Goal: Task Accomplishment & Management: Manage account settings

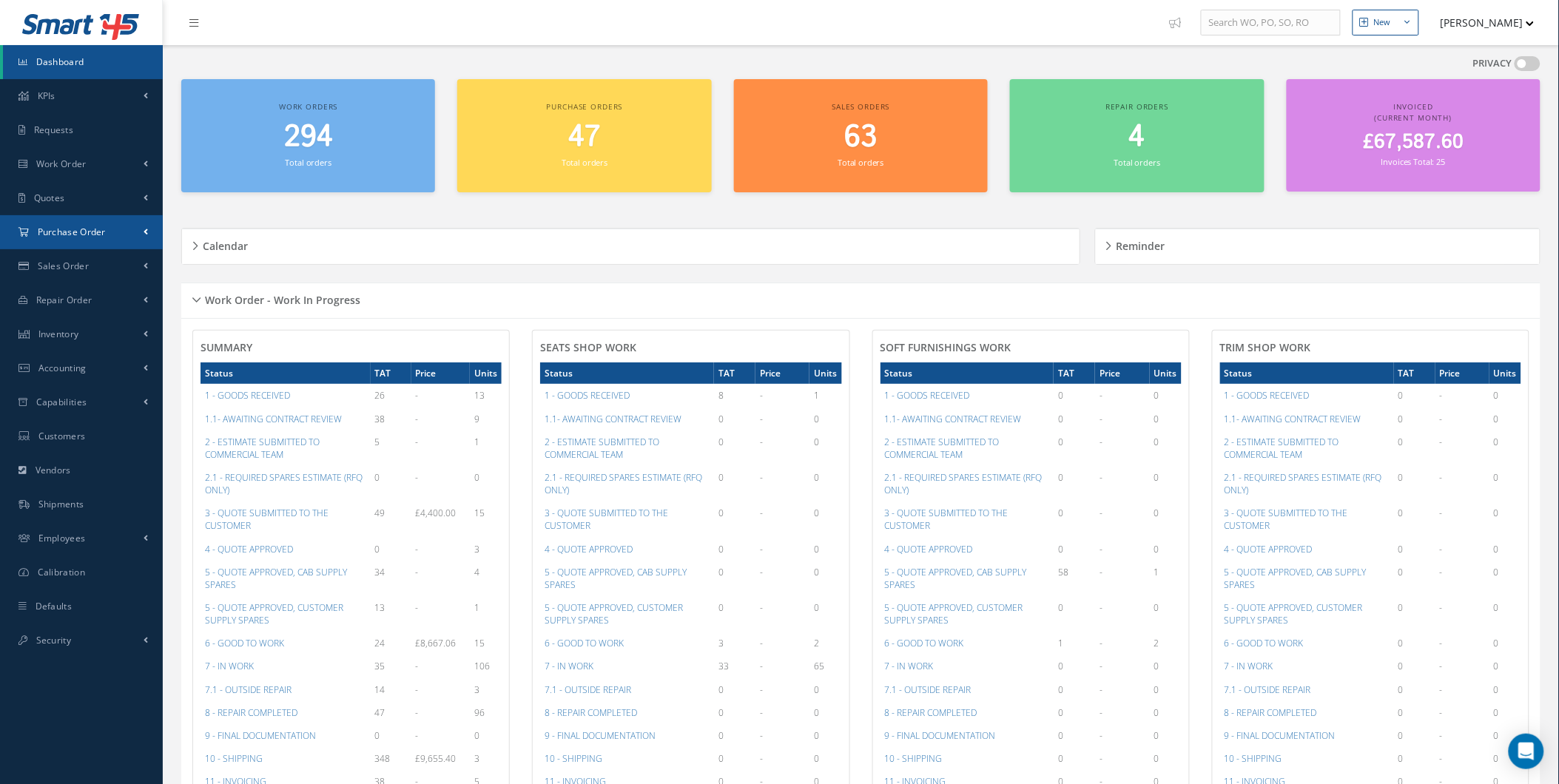
click at [153, 246] on link "Purchase Order" at bounding box center [81, 232] width 163 height 34
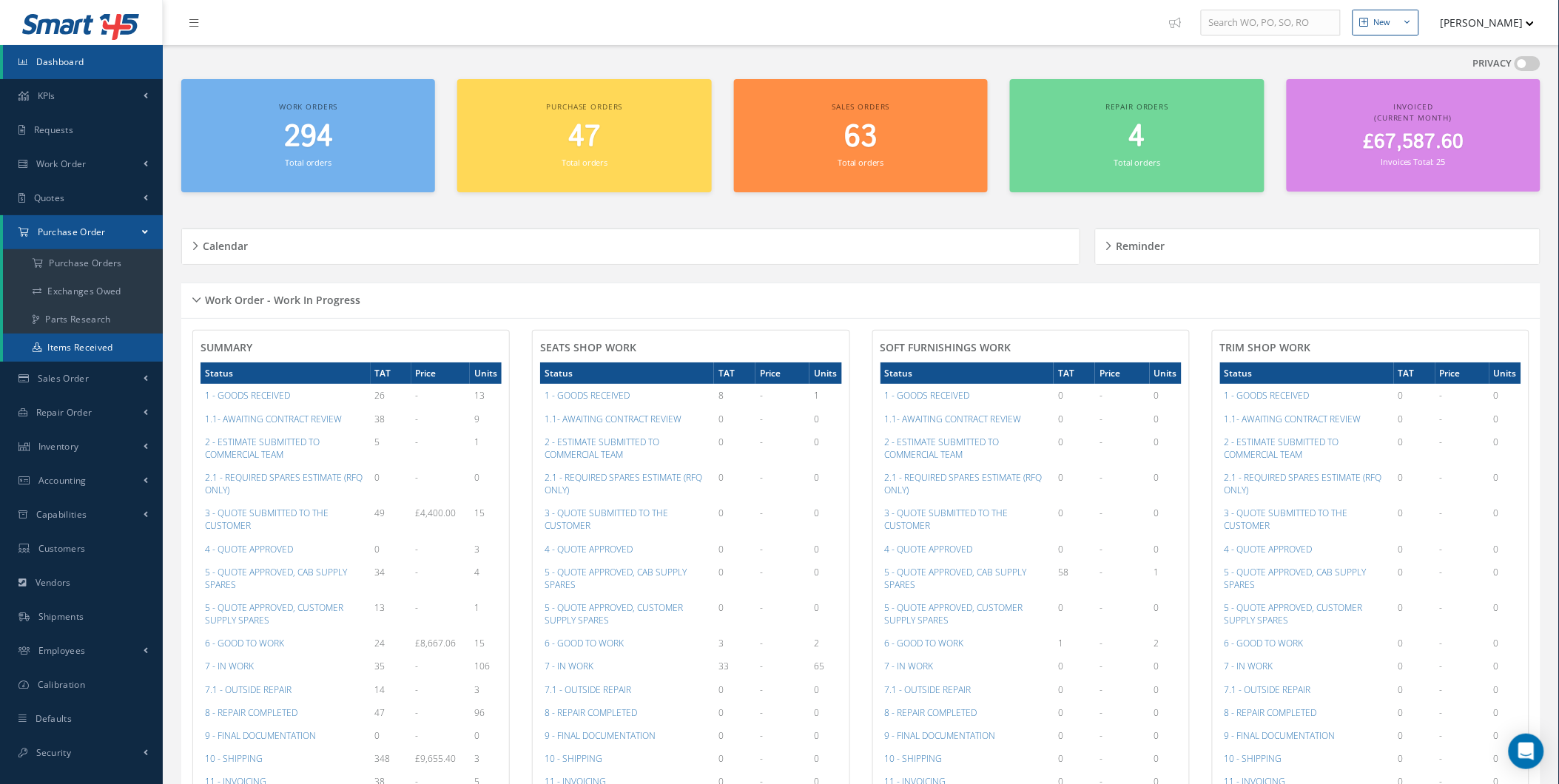
click at [114, 342] on link "Items Received" at bounding box center [82, 348] width 160 height 28
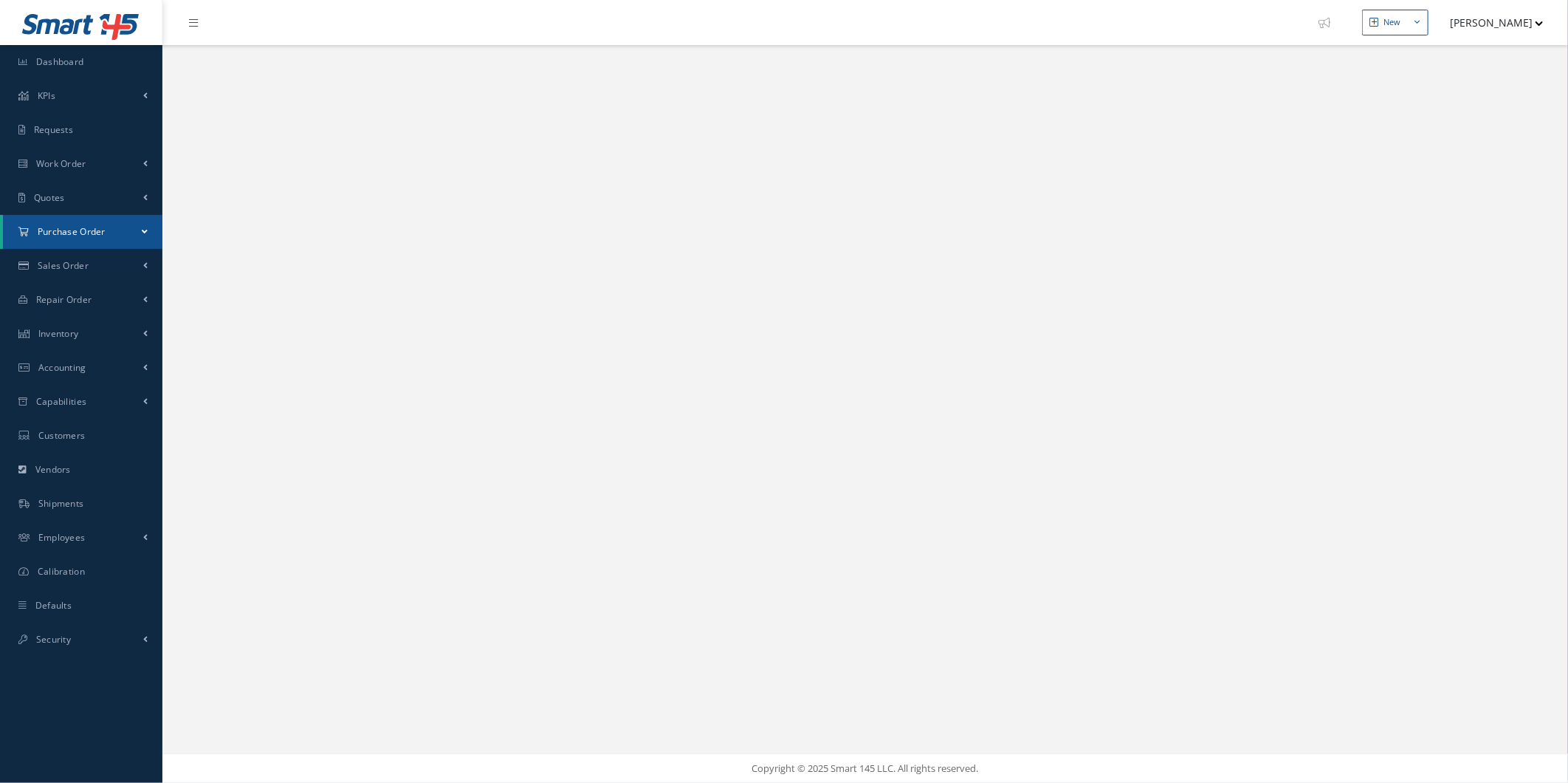
select select "25"
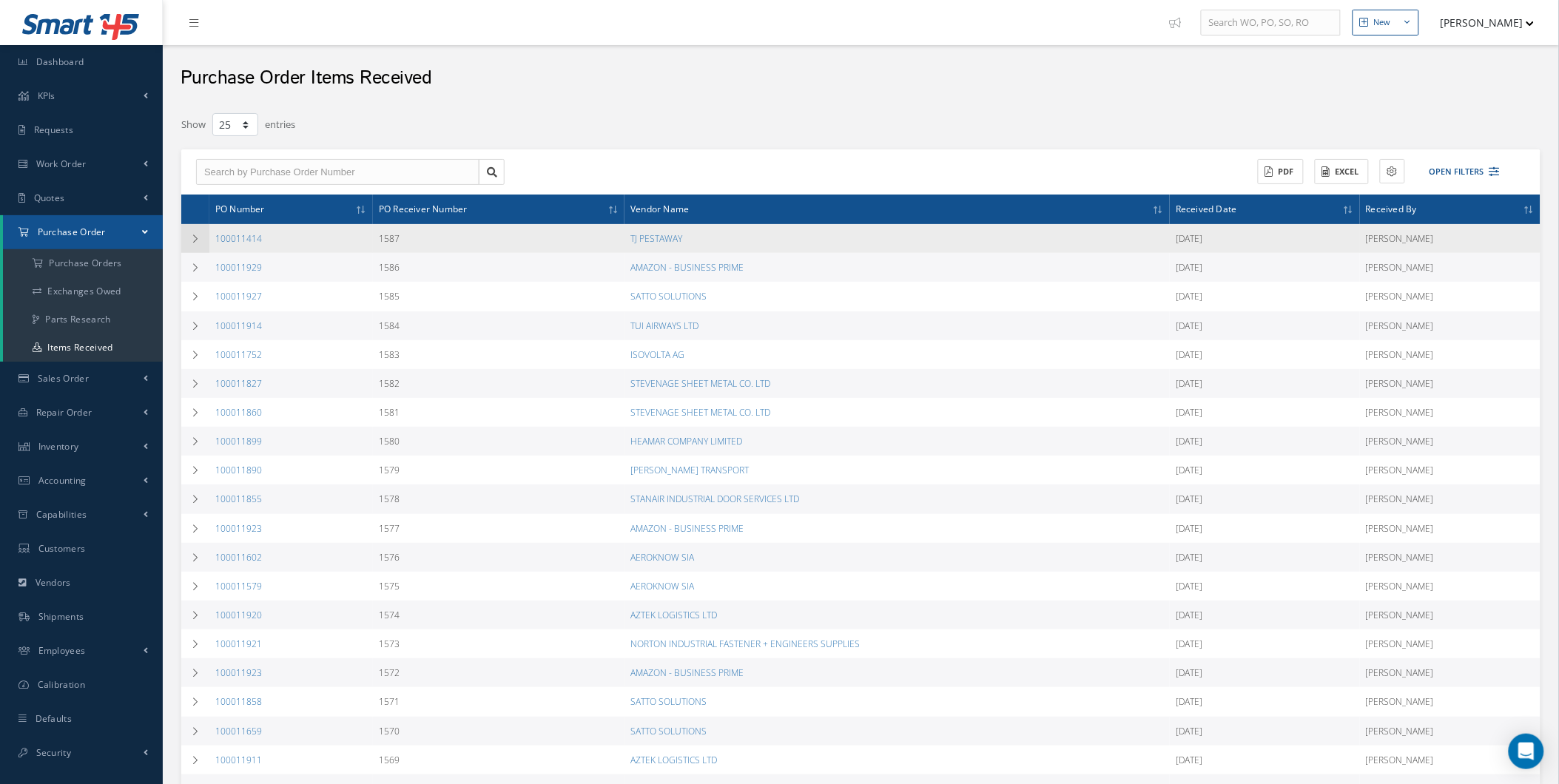
click at [187, 238] on td at bounding box center [196, 238] width 28 height 29
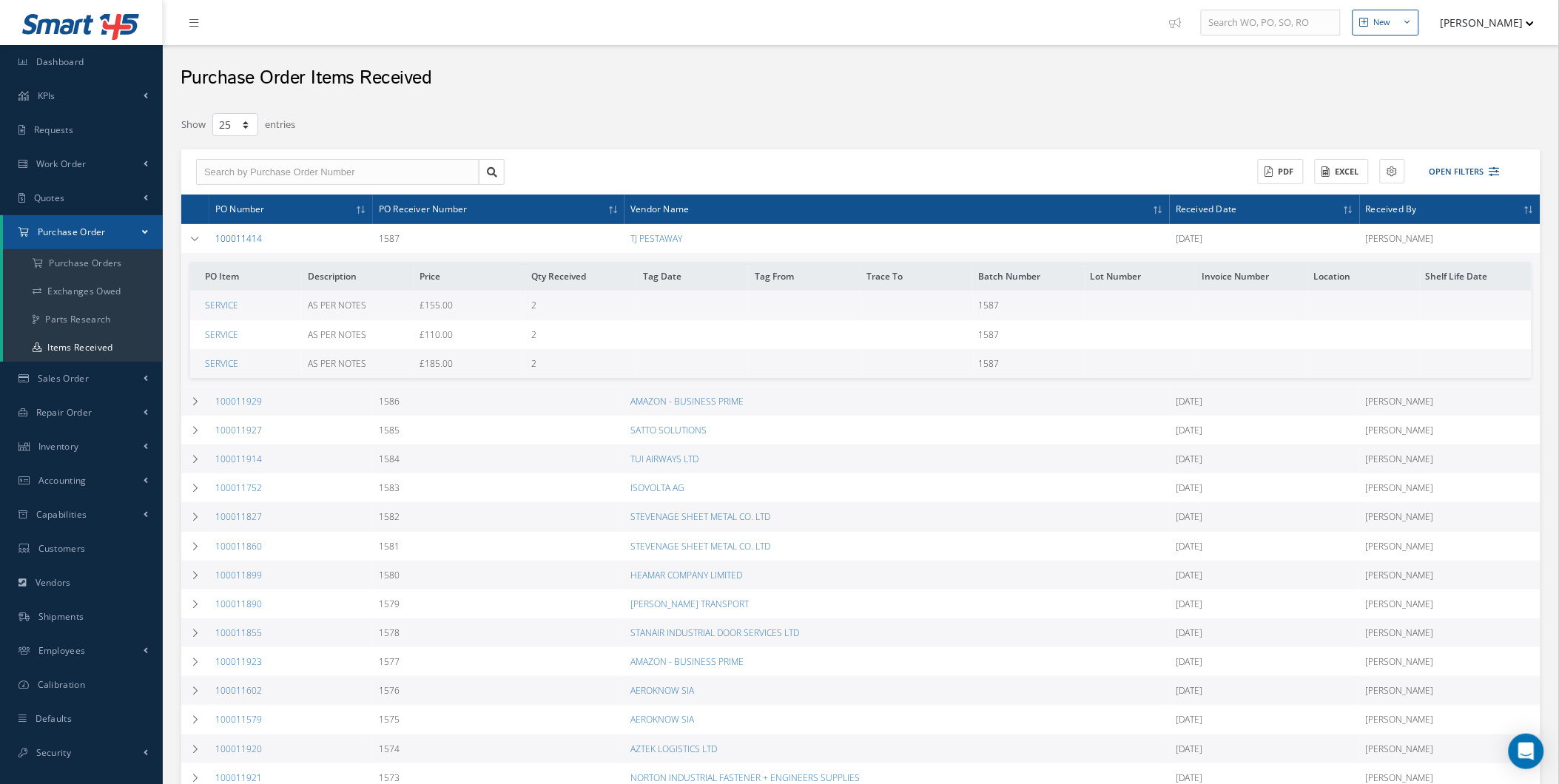
click at [216, 241] on link "100011414" at bounding box center [238, 239] width 47 height 12
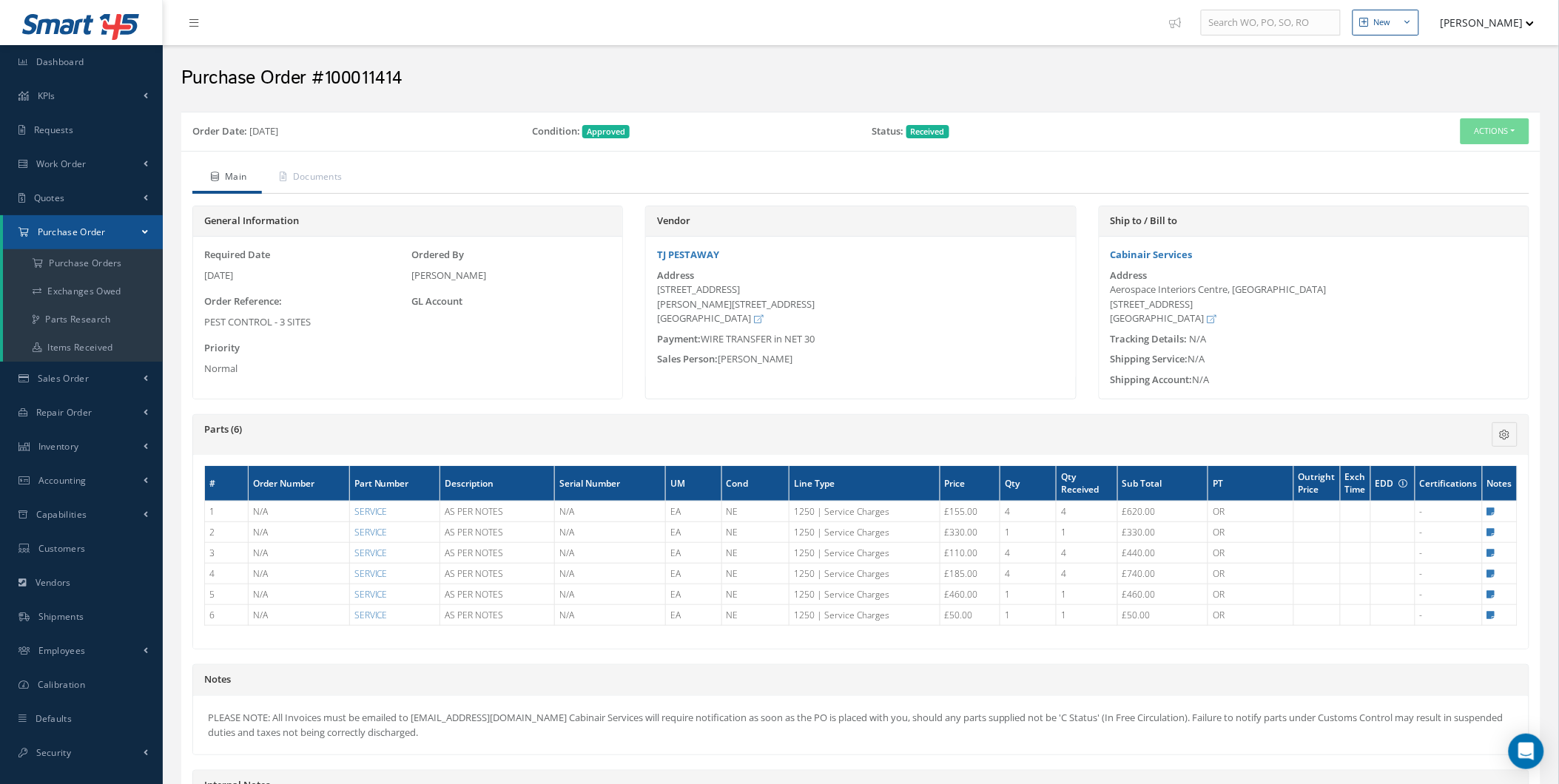
click at [1483, 112] on div "Order Date: 03/14/2025 Condition: Approved Status: Received Actions Receiving D…" at bounding box center [861, 131] width 1359 height 40
click at [1483, 119] on button "Actions" at bounding box center [1495, 130] width 69 height 26
click at [1464, 165] on link "Receiving Details" at bounding box center [1471, 159] width 118 height 20
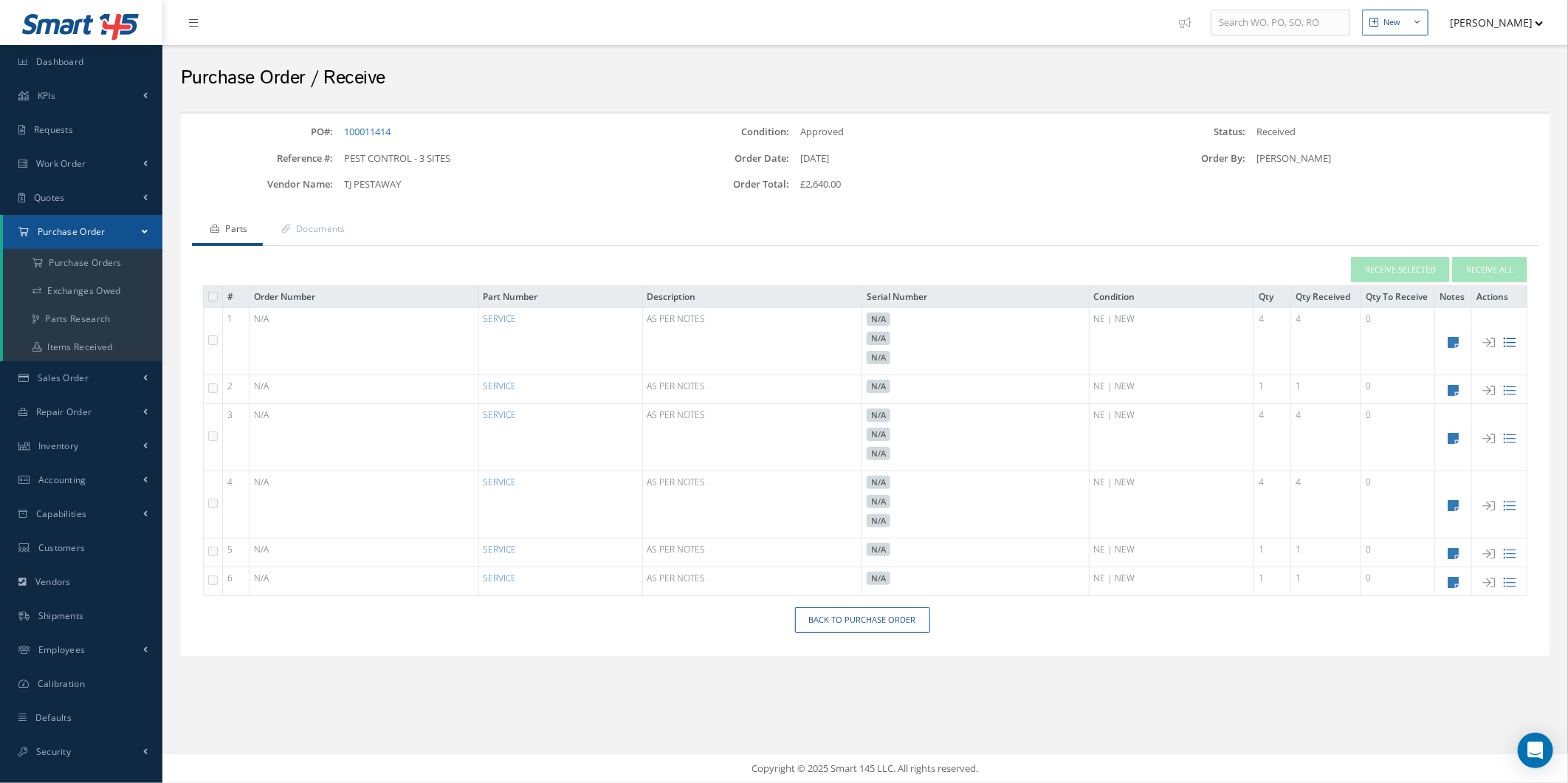
click at [1508, 343] on icon at bounding box center [1510, 342] width 12 height 12
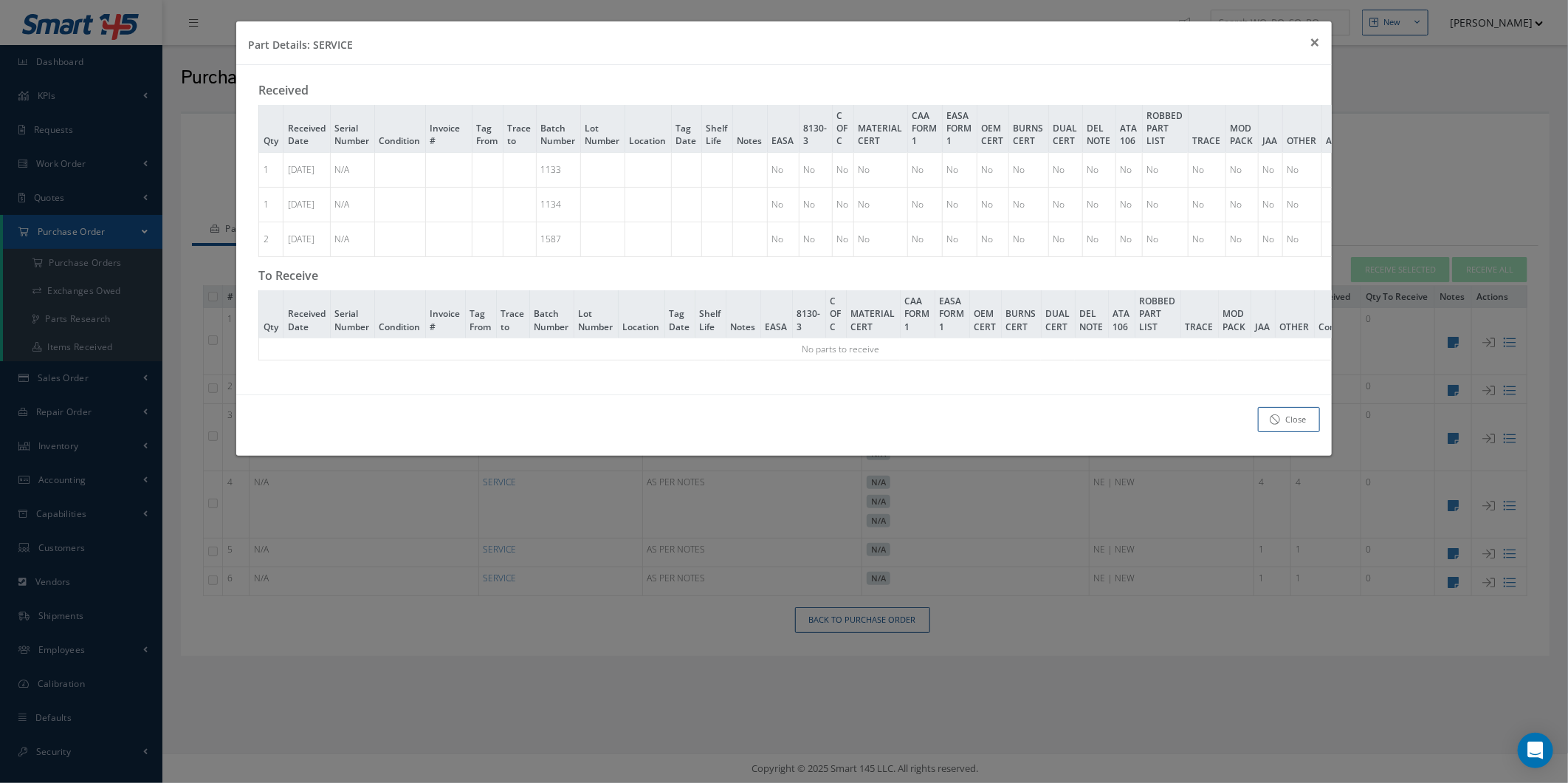
drag, startPoint x: 1168, startPoint y: 393, endPoint x: 1178, endPoint y: 400, distance: 12.2
click at [1176, 394] on div "Received Qty Received Date Serial Number Condition Invoice # Tag From Trace to …" at bounding box center [784, 230] width 1097 height 329
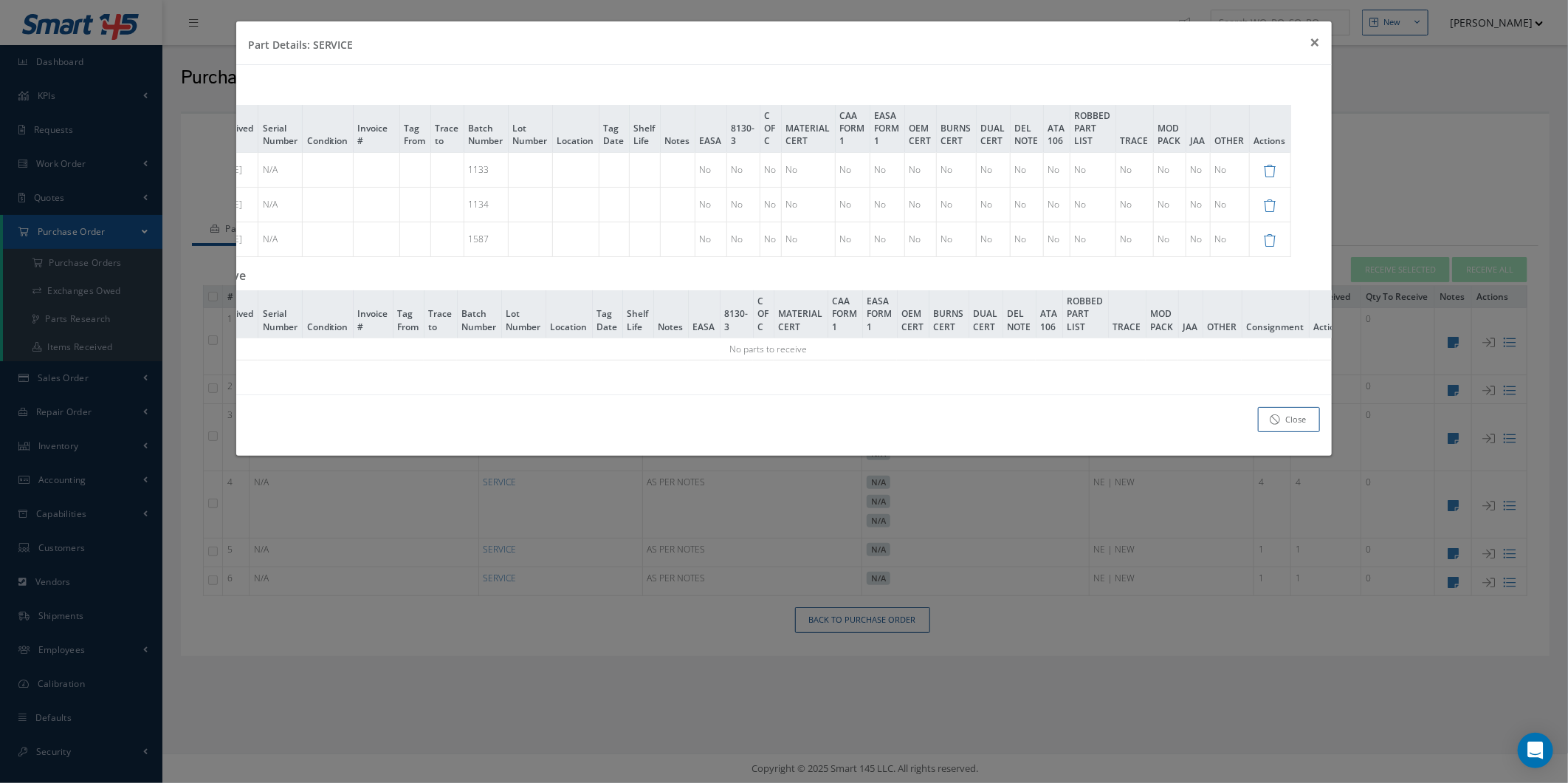
scroll to position [0, 113]
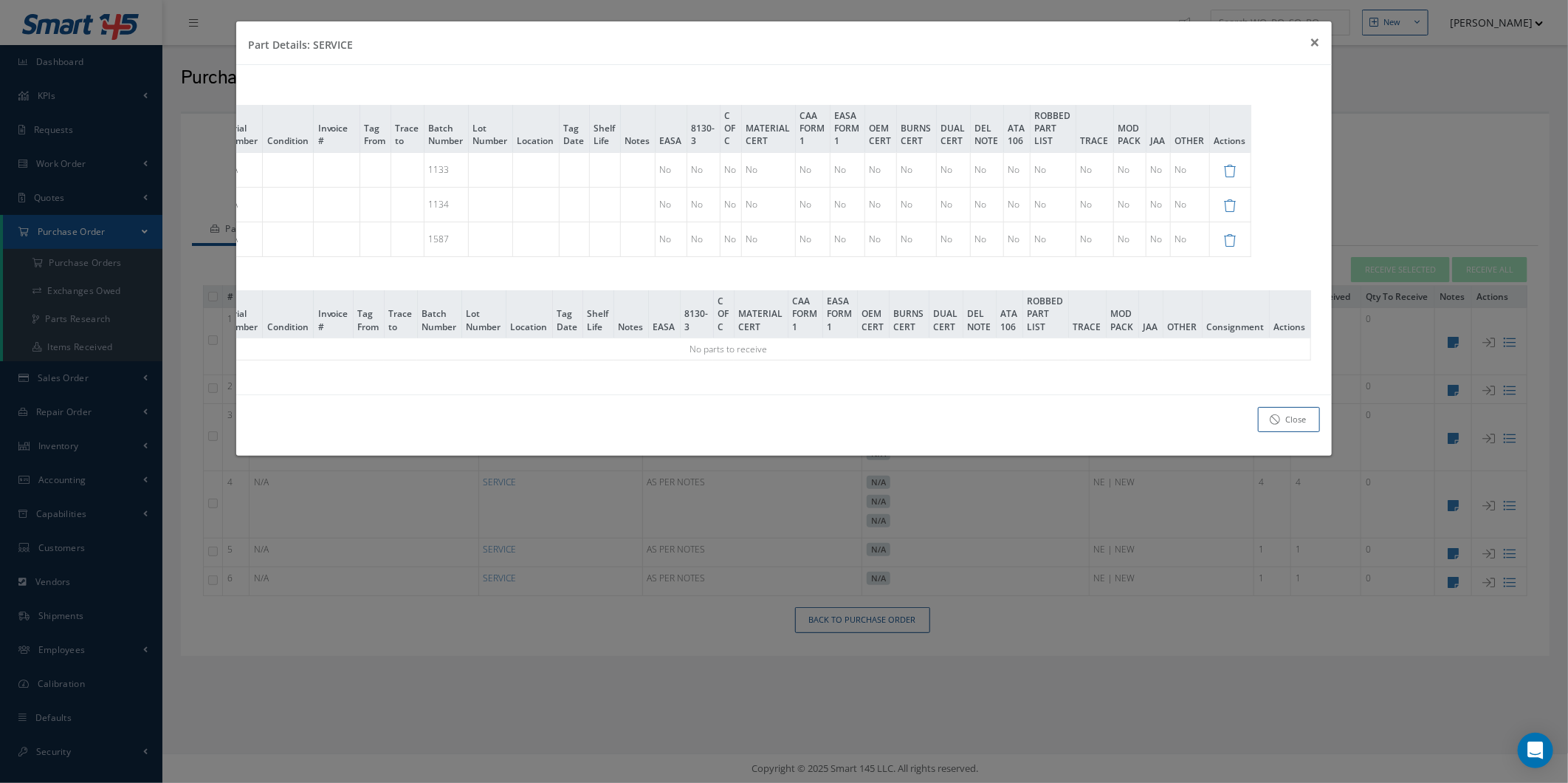
drag, startPoint x: 820, startPoint y: 365, endPoint x: 774, endPoint y: 390, distance: 52.4
click at [776, 389] on div "Received Qty Received Date Serial Number Condition Invoice # Tag From Trace to …" at bounding box center [784, 230] width 1097 height 329
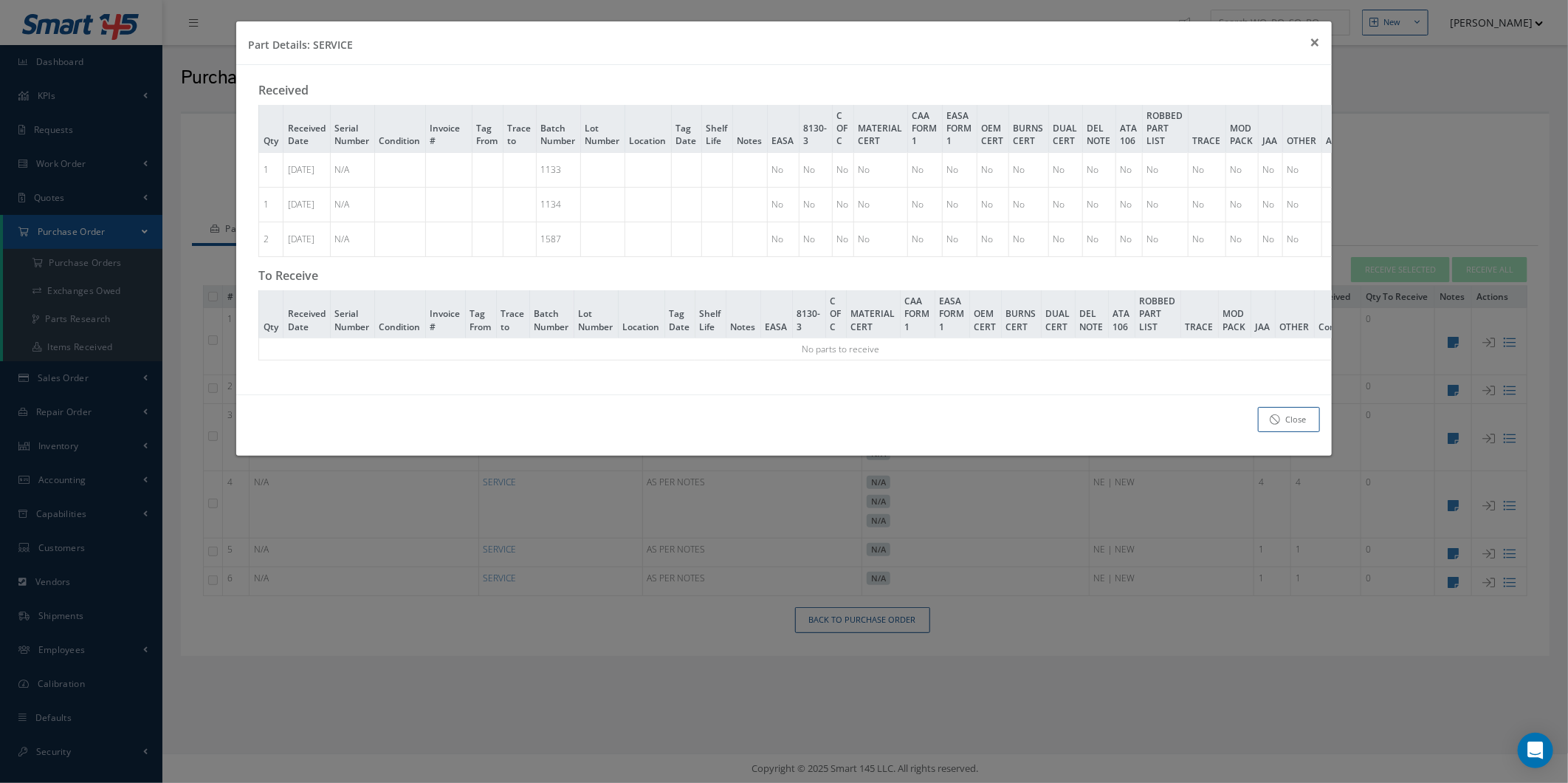
drag, startPoint x: 470, startPoint y: 389, endPoint x: 511, endPoint y: 384, distance: 41.3
click at [511, 384] on div "Received Qty Received Date Serial Number Condition Invoice # Tag From Trace to …" at bounding box center [784, 230] width 1097 height 329
drag, startPoint x: 524, startPoint y: 380, endPoint x: 644, endPoint y: 386, distance: 120.1
click at [644, 386] on div "Received Qty Received Date Serial Number Condition Invoice # Tag From Trace to …" at bounding box center [784, 230] width 1097 height 329
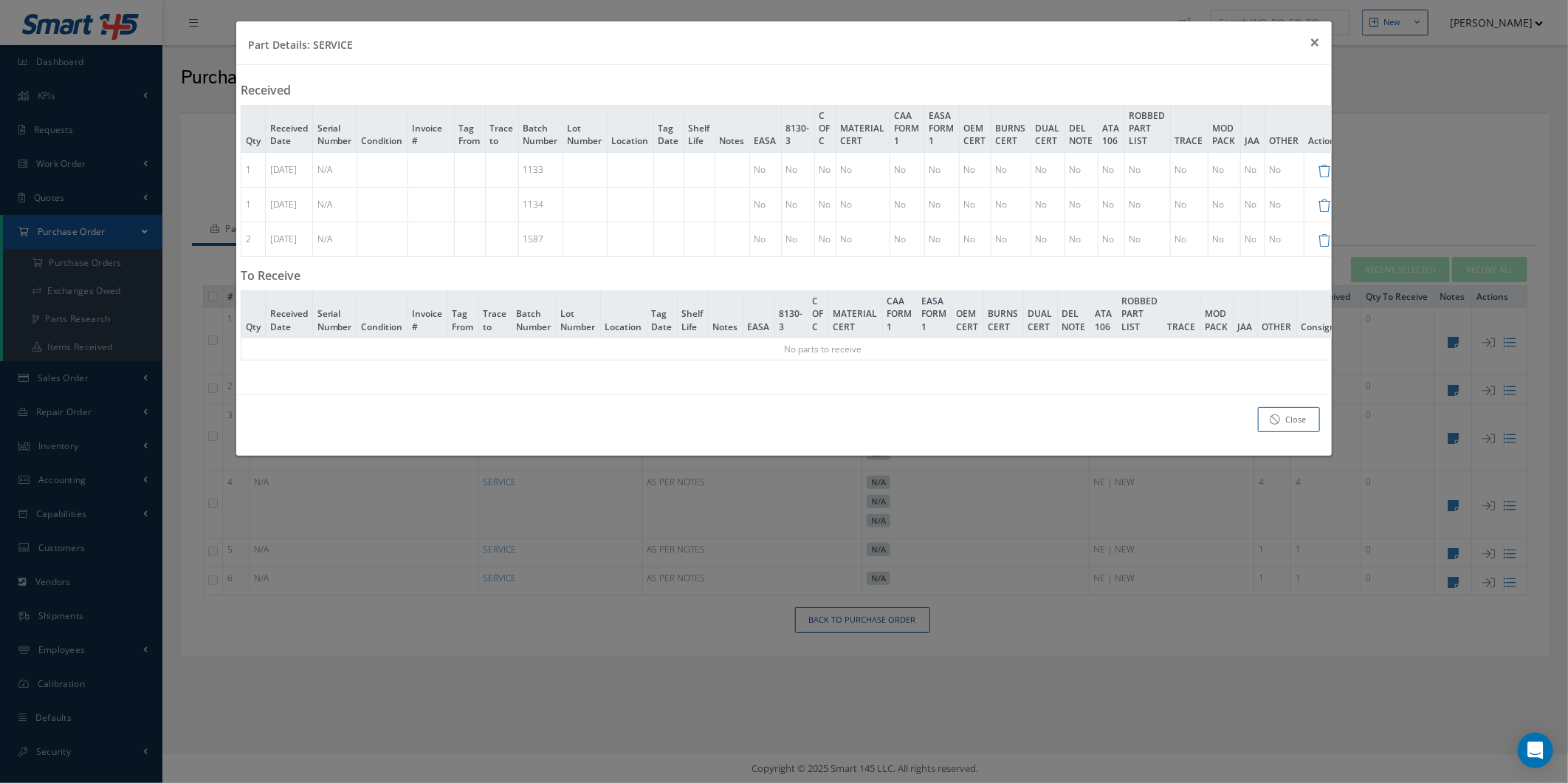
scroll to position [0, 19]
click at [774, 413] on div "Close" at bounding box center [784, 425] width 1097 height 62
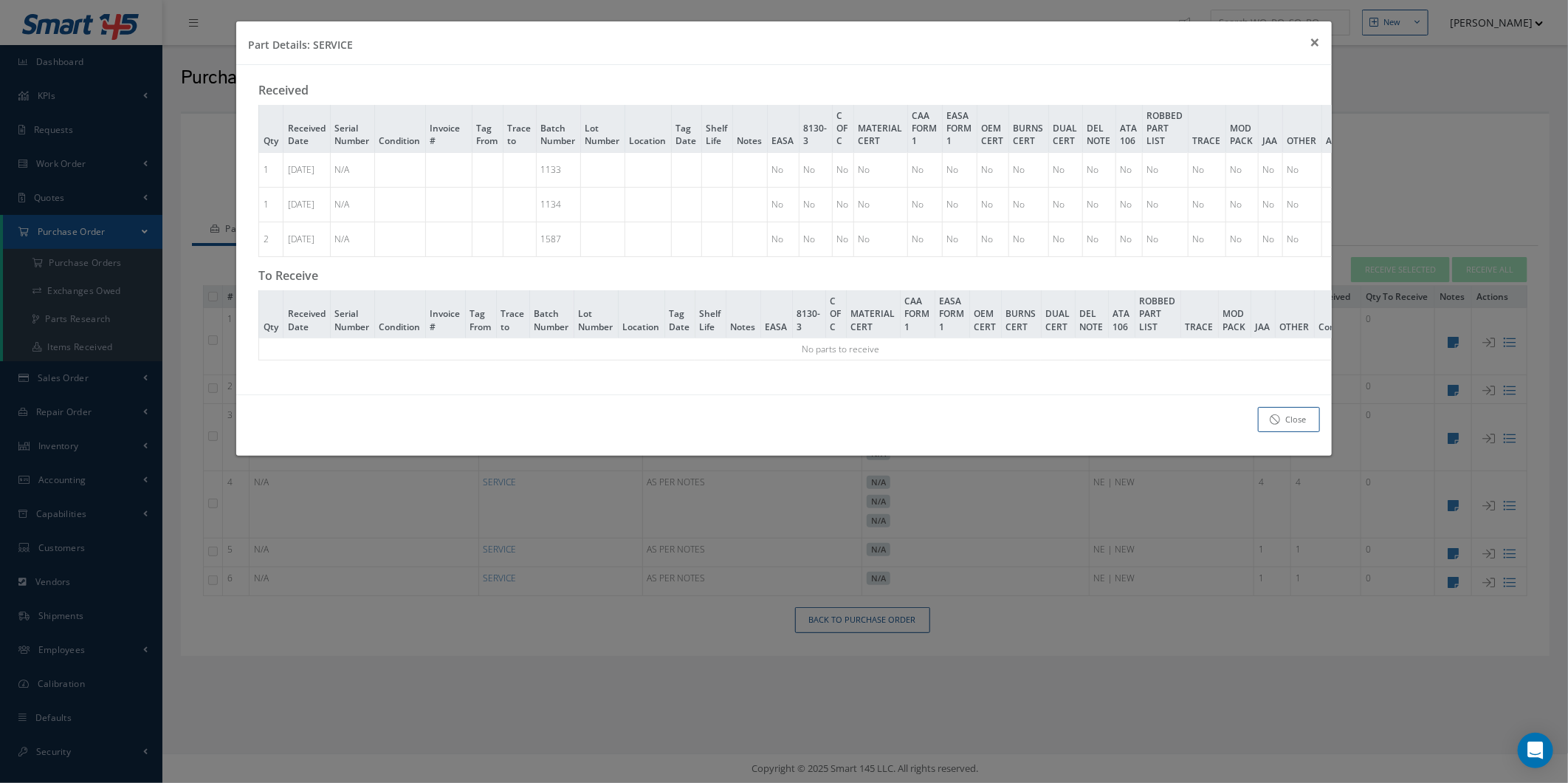
click at [287, 246] on td "[DATE]" at bounding box center [307, 238] width 47 height 34
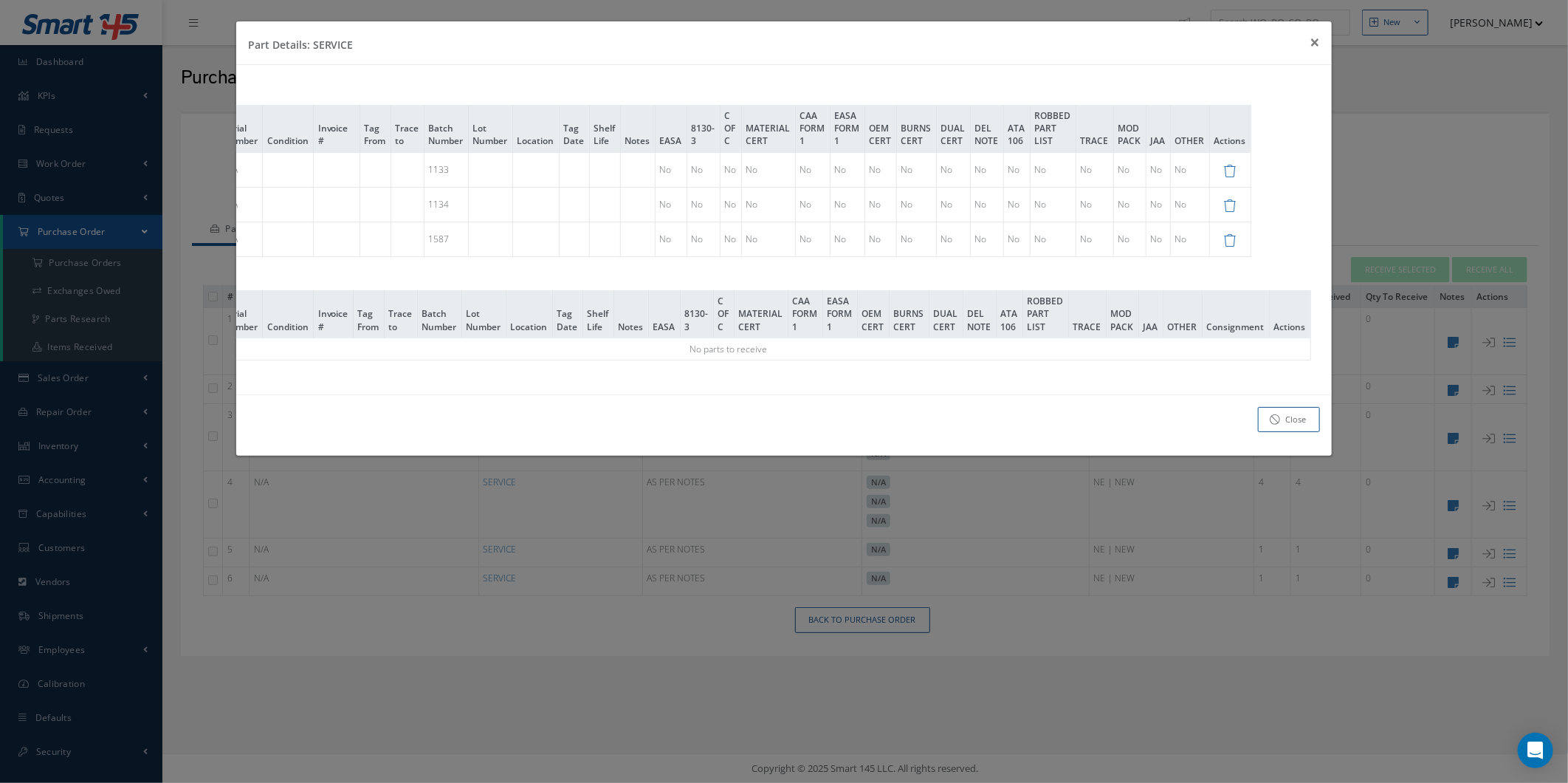
drag, startPoint x: 270, startPoint y: 246, endPoint x: 924, endPoint y: 306, distance: 656.7
click at [924, 306] on div "Received Qty Received Date Serial Number Condition Invoice # Tag From Trace to …" at bounding box center [784, 230] width 1097 height 329
drag, startPoint x: 924, startPoint y: 306, endPoint x: 831, endPoint y: 274, distance: 98.4
click at [831, 274] on h3 "To Receive" at bounding box center [672, 276] width 1053 height 14
click at [1273, 444] on div "Close" at bounding box center [1289, 426] width 84 height 38
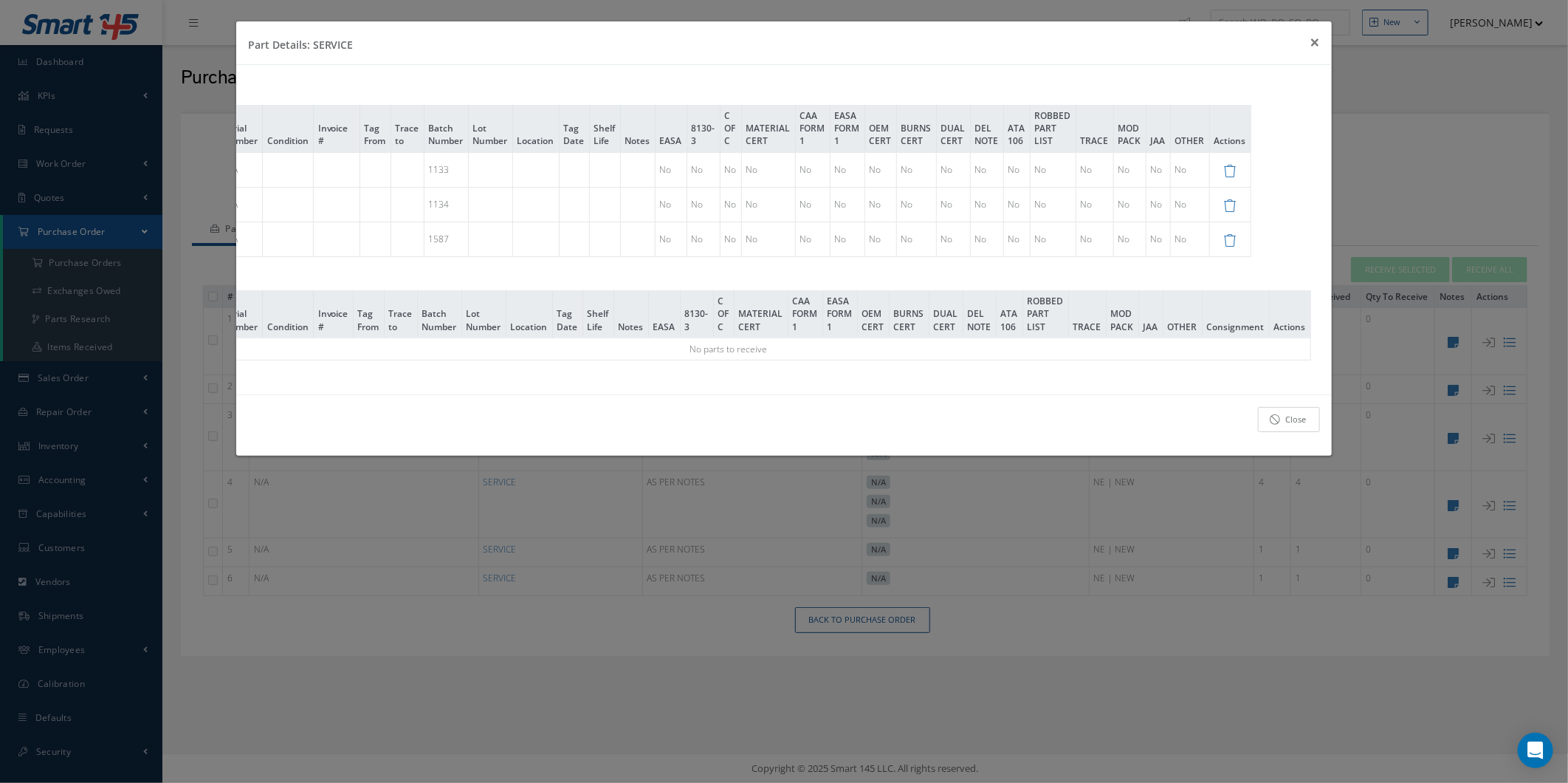
click at [1273, 433] on link "Close" at bounding box center [1289, 420] width 62 height 26
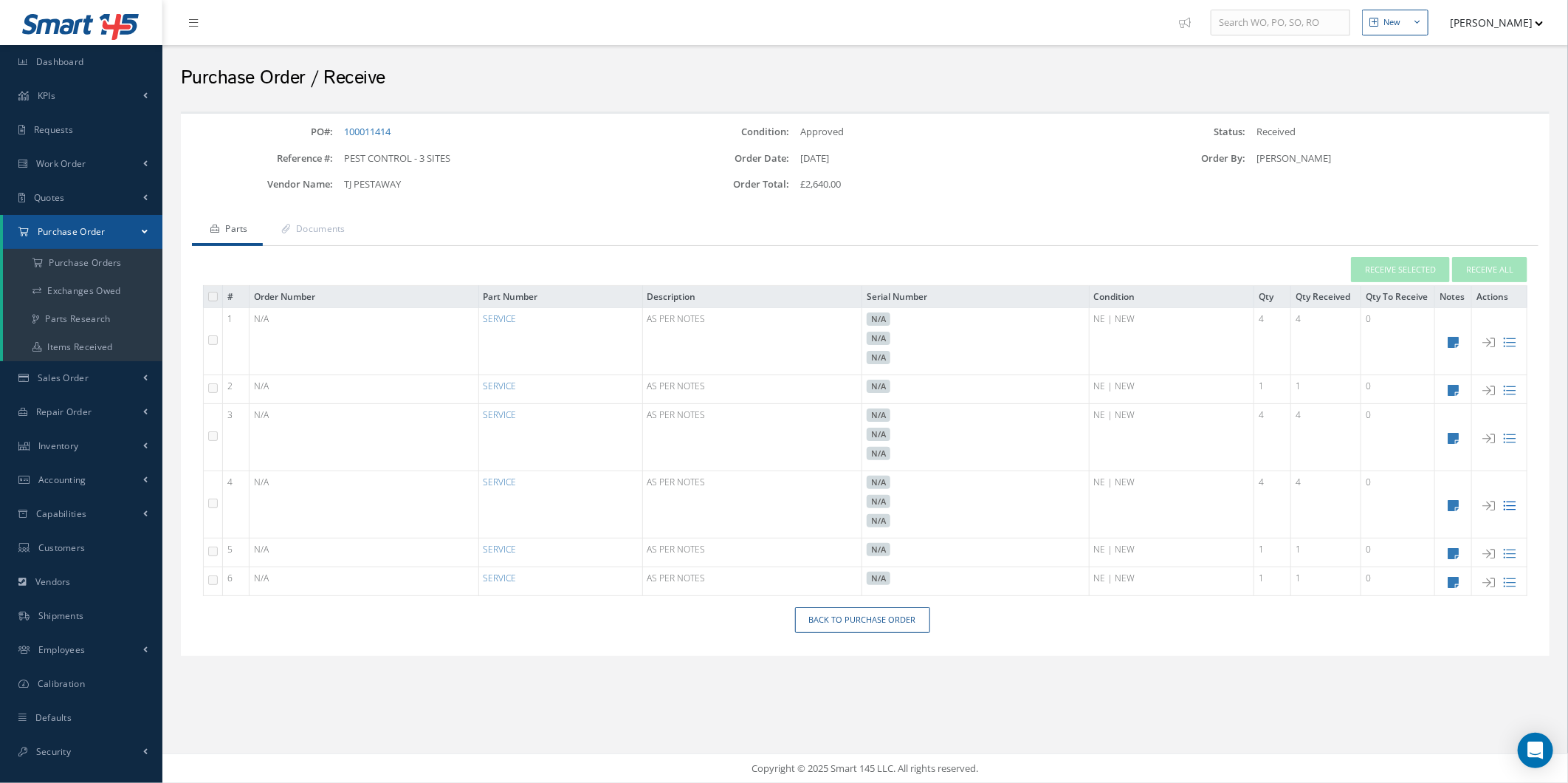
click at [1510, 511] on icon at bounding box center [1510, 506] width 12 height 12
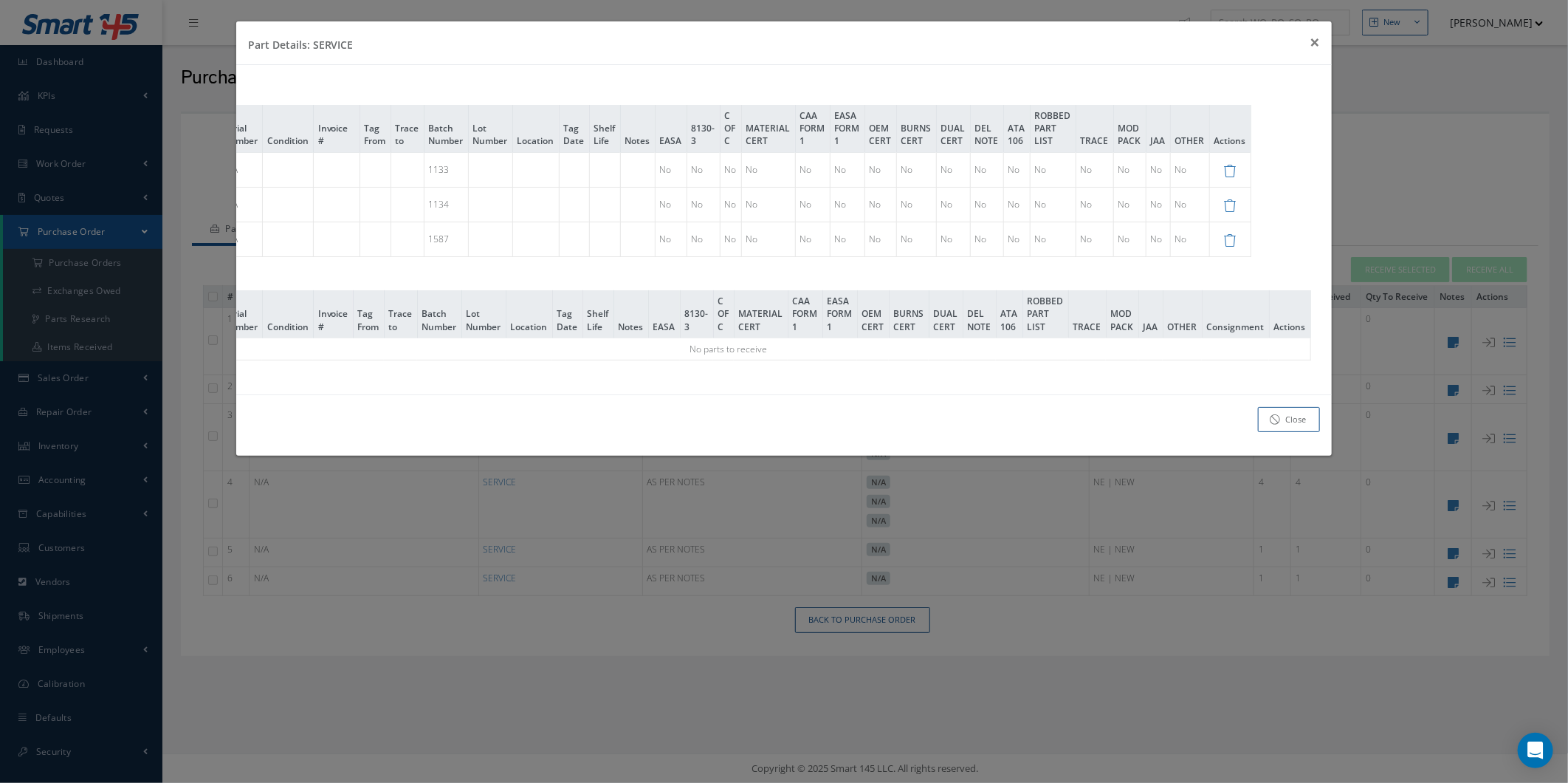
drag, startPoint x: 883, startPoint y: 414, endPoint x: 792, endPoint y: 415, distance: 91.0
click at [792, 415] on div "Close" at bounding box center [784, 425] width 1097 height 62
drag, startPoint x: 802, startPoint y: 407, endPoint x: 711, endPoint y: 393, distance: 92.1
click at [711, 393] on div "Part Details: SERVICE × Close Received Qty Received Date Serial Number Conditio…" at bounding box center [784, 238] width 1098 height 435
drag, startPoint x: 711, startPoint y: 393, endPoint x: 633, endPoint y: 390, distance: 78.1
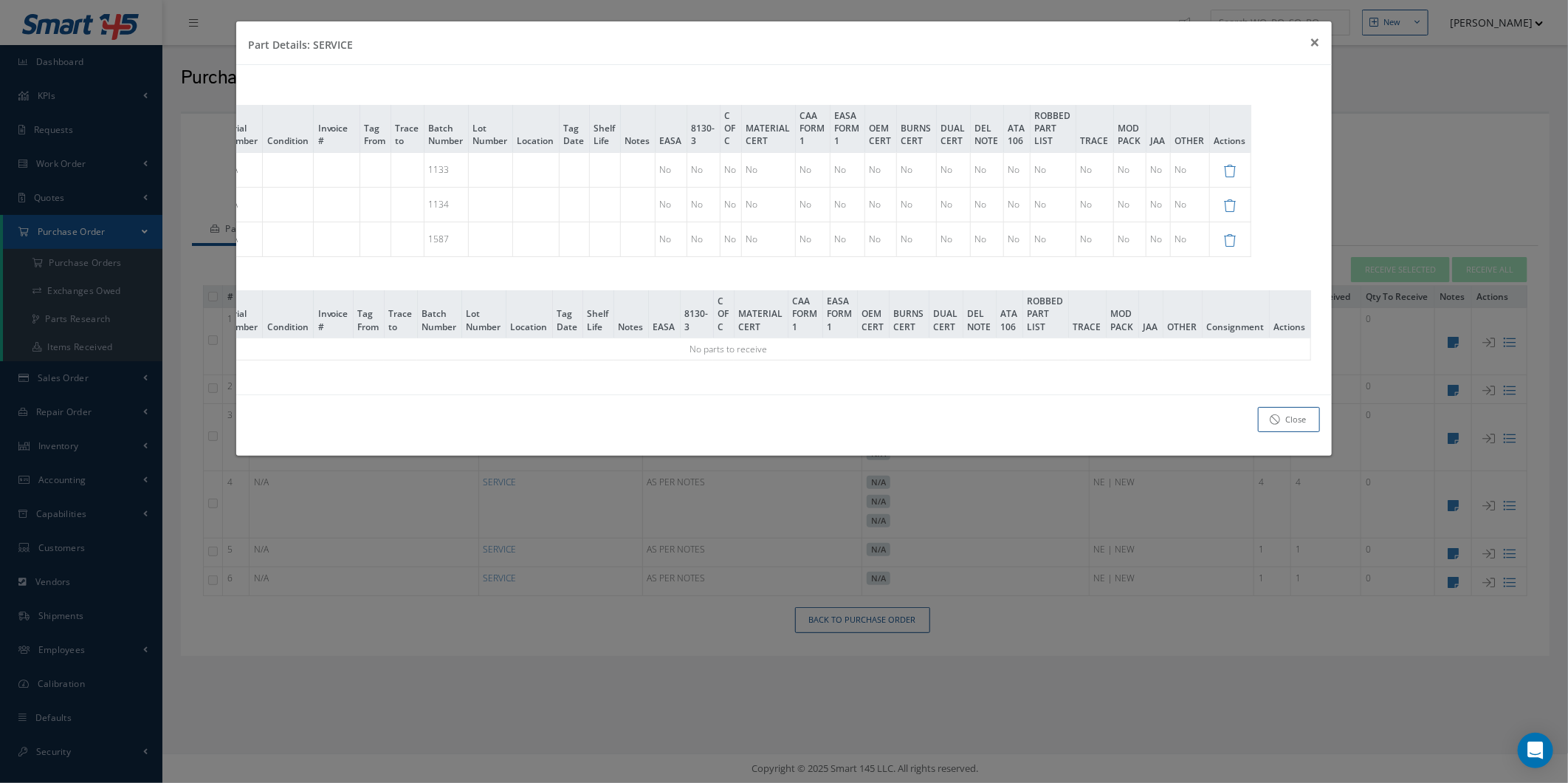
click at [633, 390] on div "Received Qty Received Date Serial Number Condition Invoice # Tag From Trace to …" at bounding box center [784, 230] width 1097 height 329
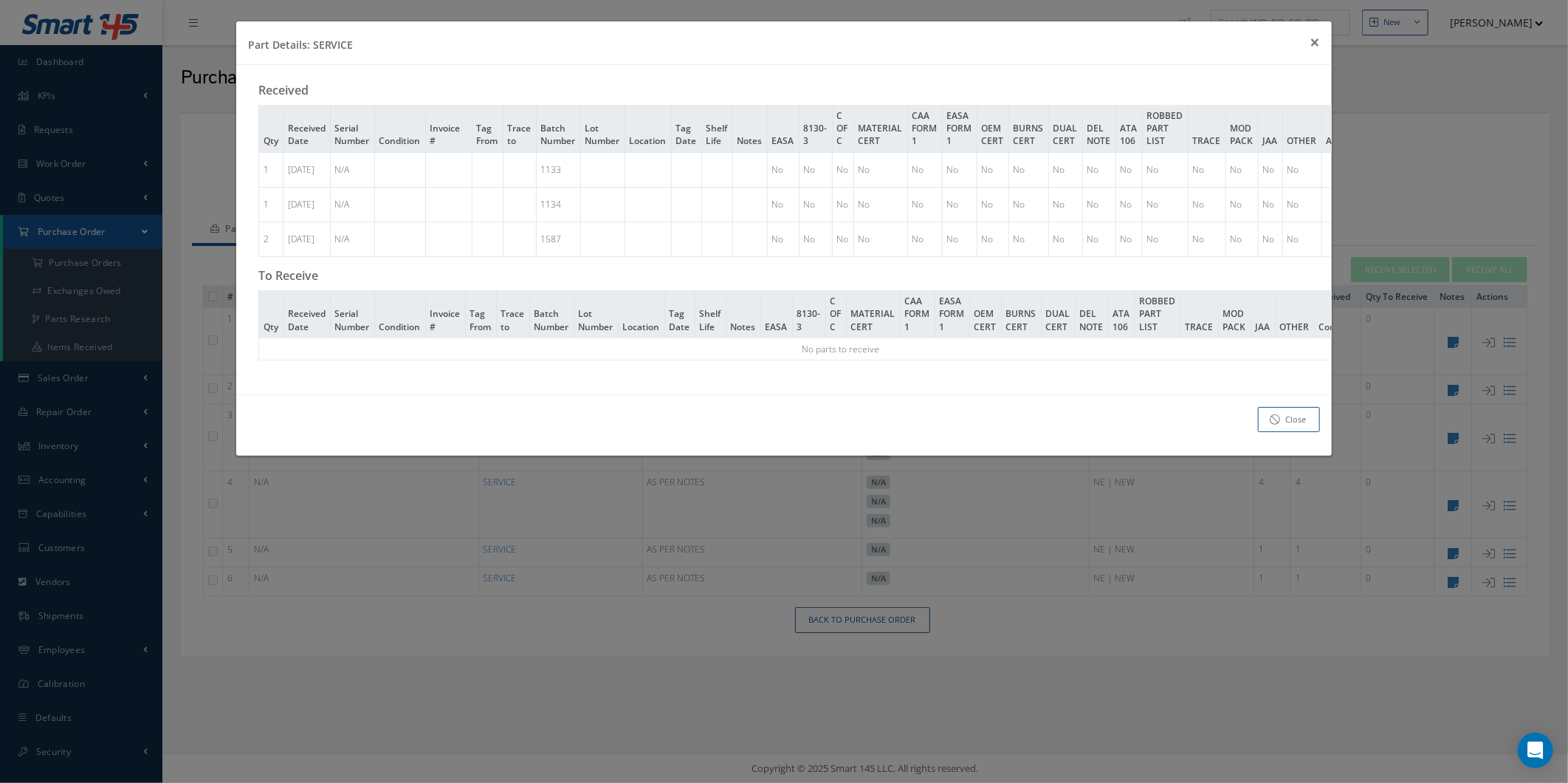
drag, startPoint x: 187, startPoint y: 312, endPoint x: 172, endPoint y: 274, distance: 40.9
click at [188, 312] on div "Part Details: SERVICE × Close Received Qty Received Date Serial Number Conditio…" at bounding box center [784, 392] width 1568 height 783
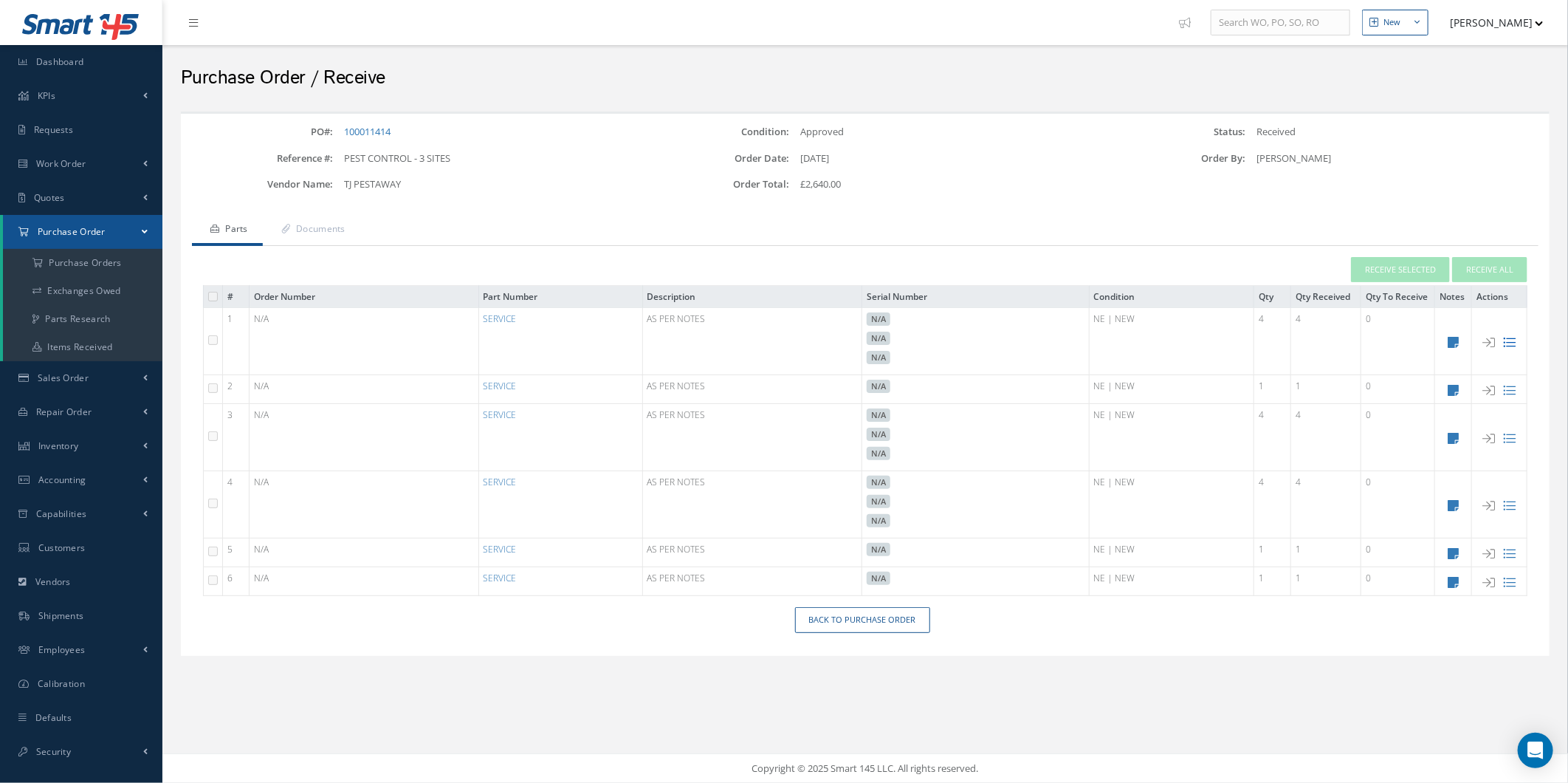
click at [1509, 344] on icon at bounding box center [1510, 342] width 12 height 12
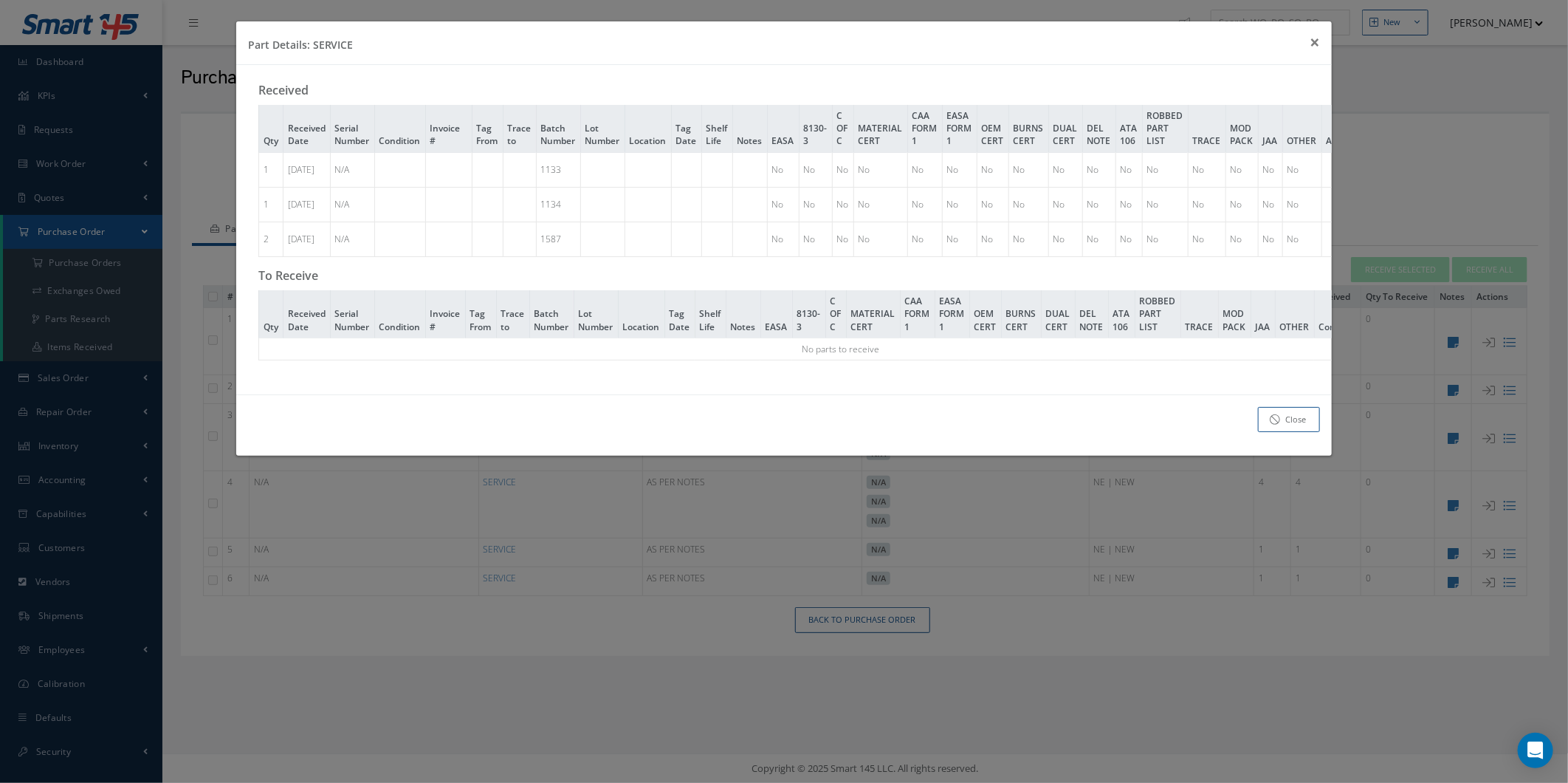
drag, startPoint x: 404, startPoint y: 390, endPoint x: 415, endPoint y: 392, distance: 11.2
click at [415, 392] on div "Received Qty Received Date Serial Number Condition Invoice # Tag From Trace to …" at bounding box center [784, 230] width 1097 height 329
drag, startPoint x: 415, startPoint y: 392, endPoint x: 458, endPoint y: 403, distance: 44.4
click at [458, 394] on div "Received Qty Received Date Serial Number Condition Invoice # Tag From Trace to …" at bounding box center [784, 230] width 1097 height 329
drag, startPoint x: 463, startPoint y: 393, endPoint x: 543, endPoint y: 397, distance: 80.1
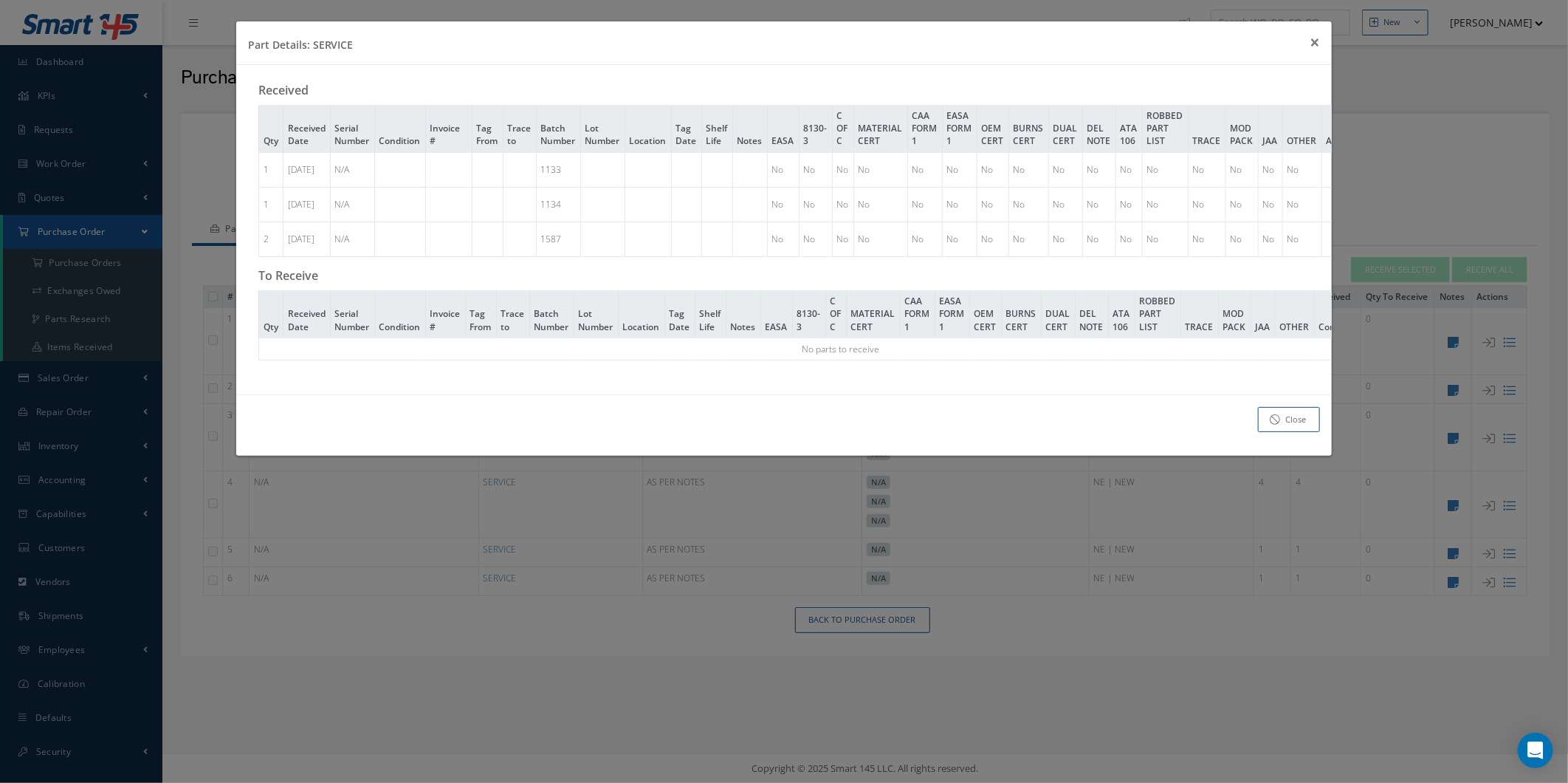
click at [543, 394] on div "Received Qty Received Date Serial Number Condition Invoice # Tag From Trace to …" at bounding box center [784, 230] width 1097 height 329
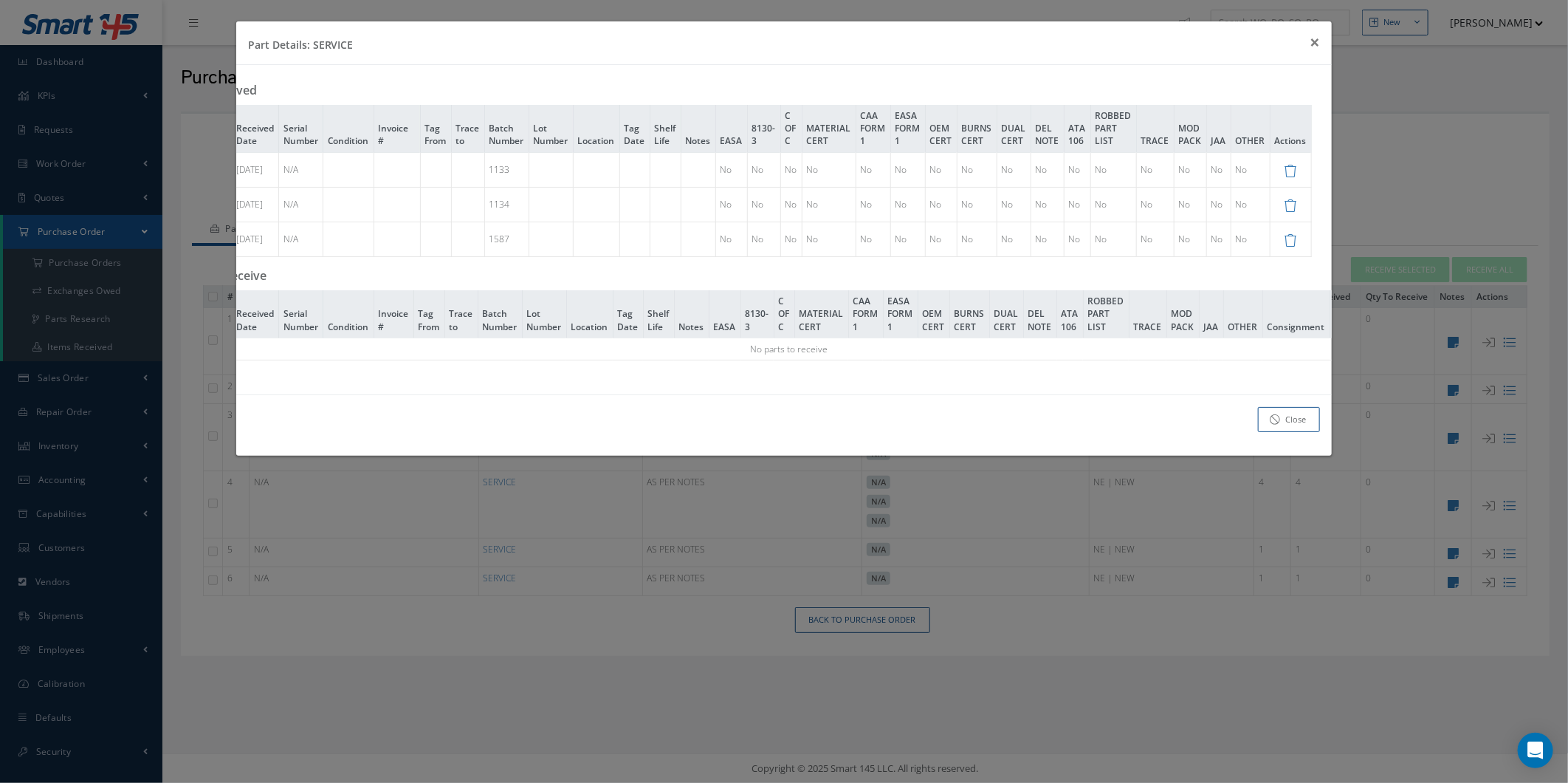
scroll to position [0, 113]
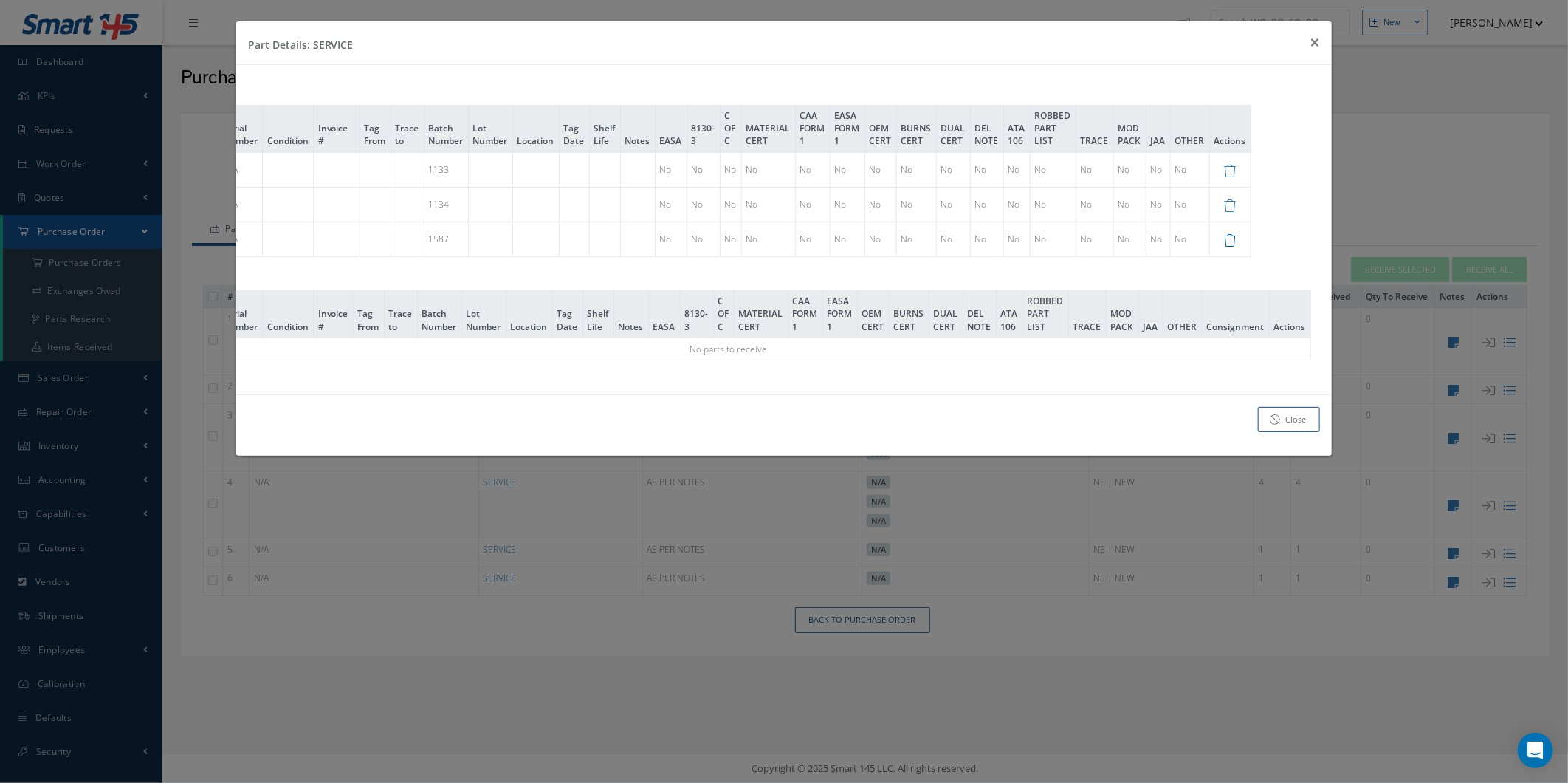
click at [1231, 238] on td at bounding box center [1229, 238] width 41 height 34
click at [1236, 240] on icon at bounding box center [1230, 240] width 12 height 12
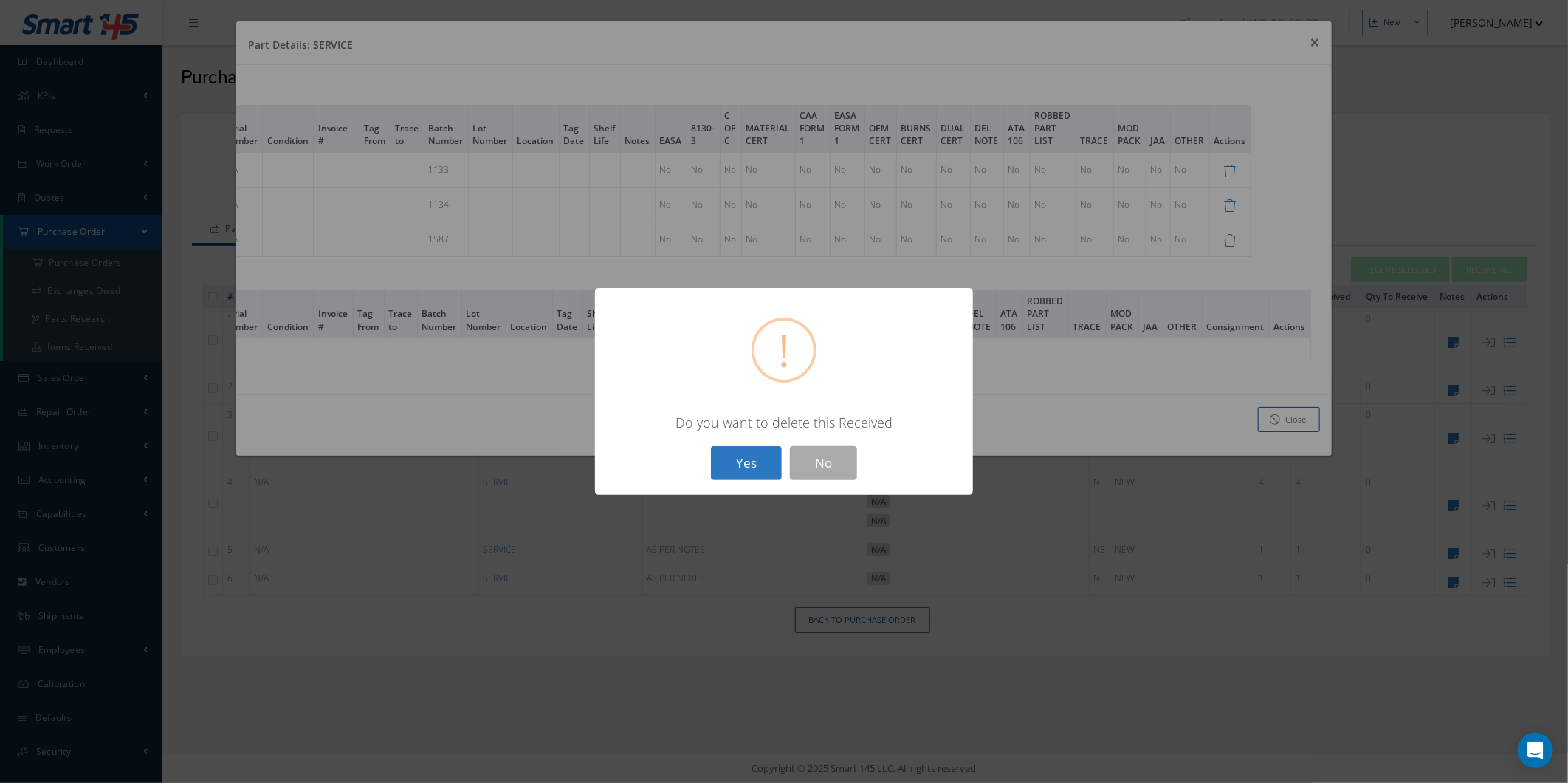
click at [753, 471] on button "Yes" at bounding box center [747, 463] width 71 height 34
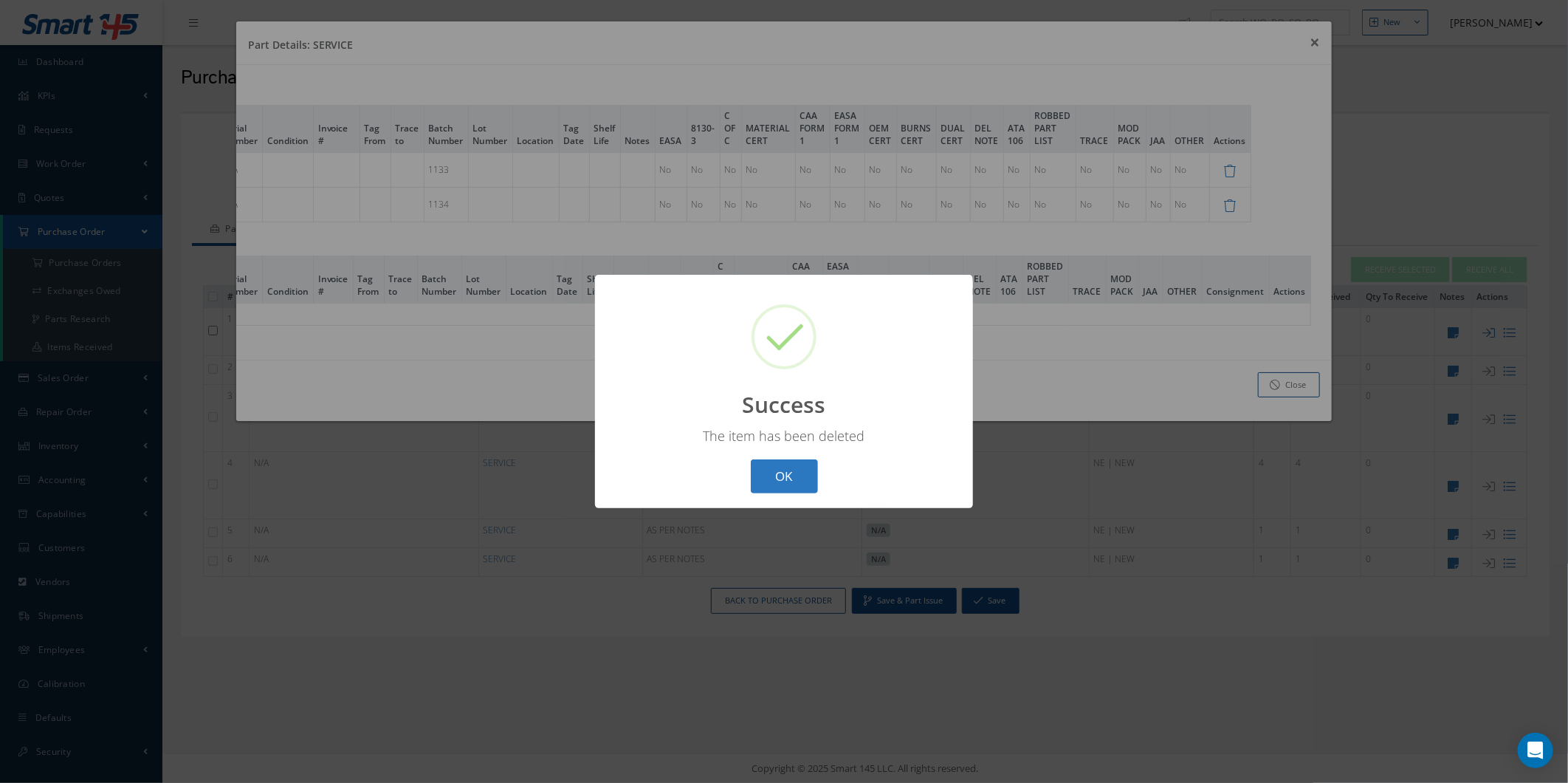
click at [800, 481] on button "OK" at bounding box center [784, 476] width 67 height 34
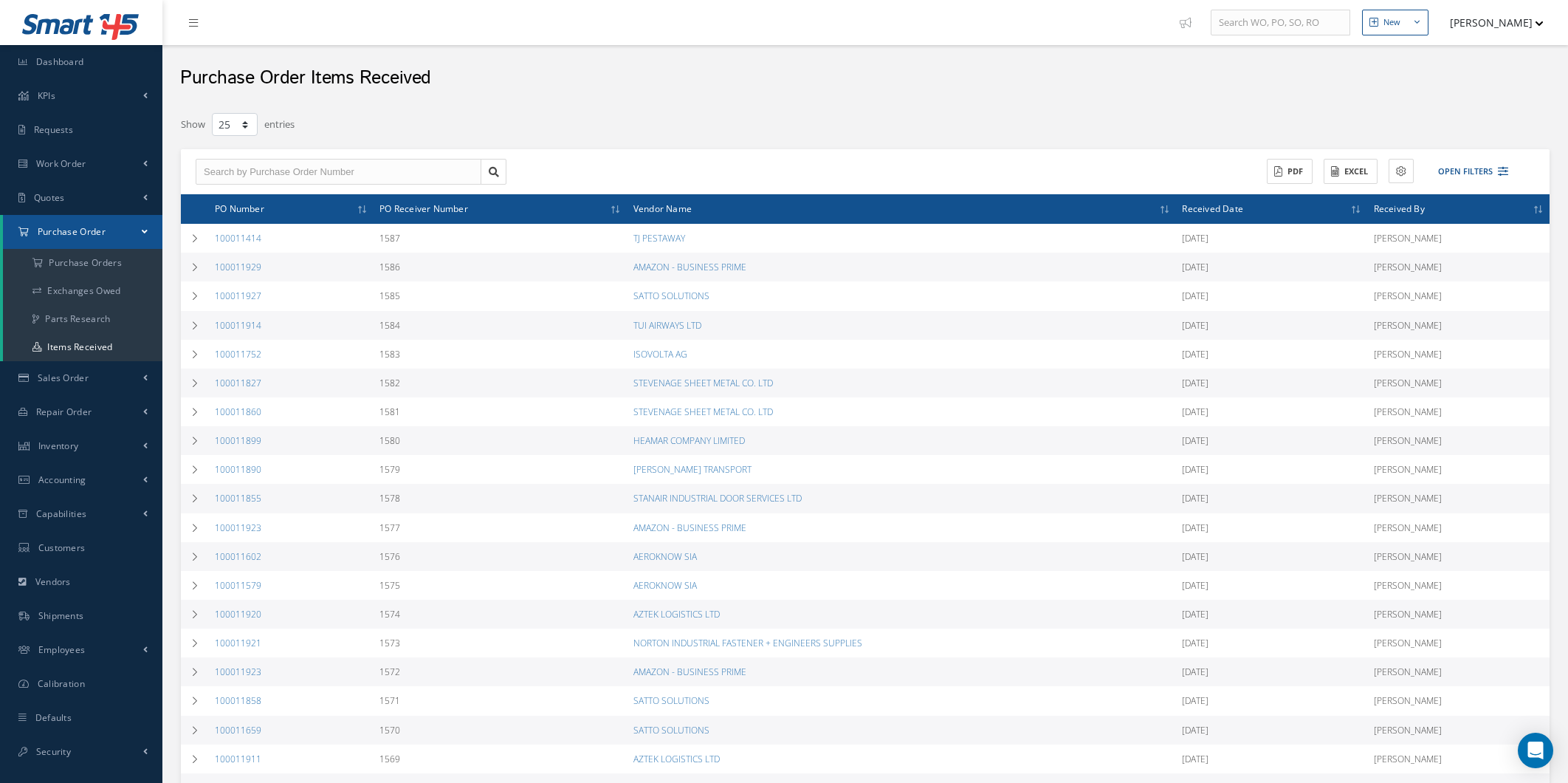
select select "25"
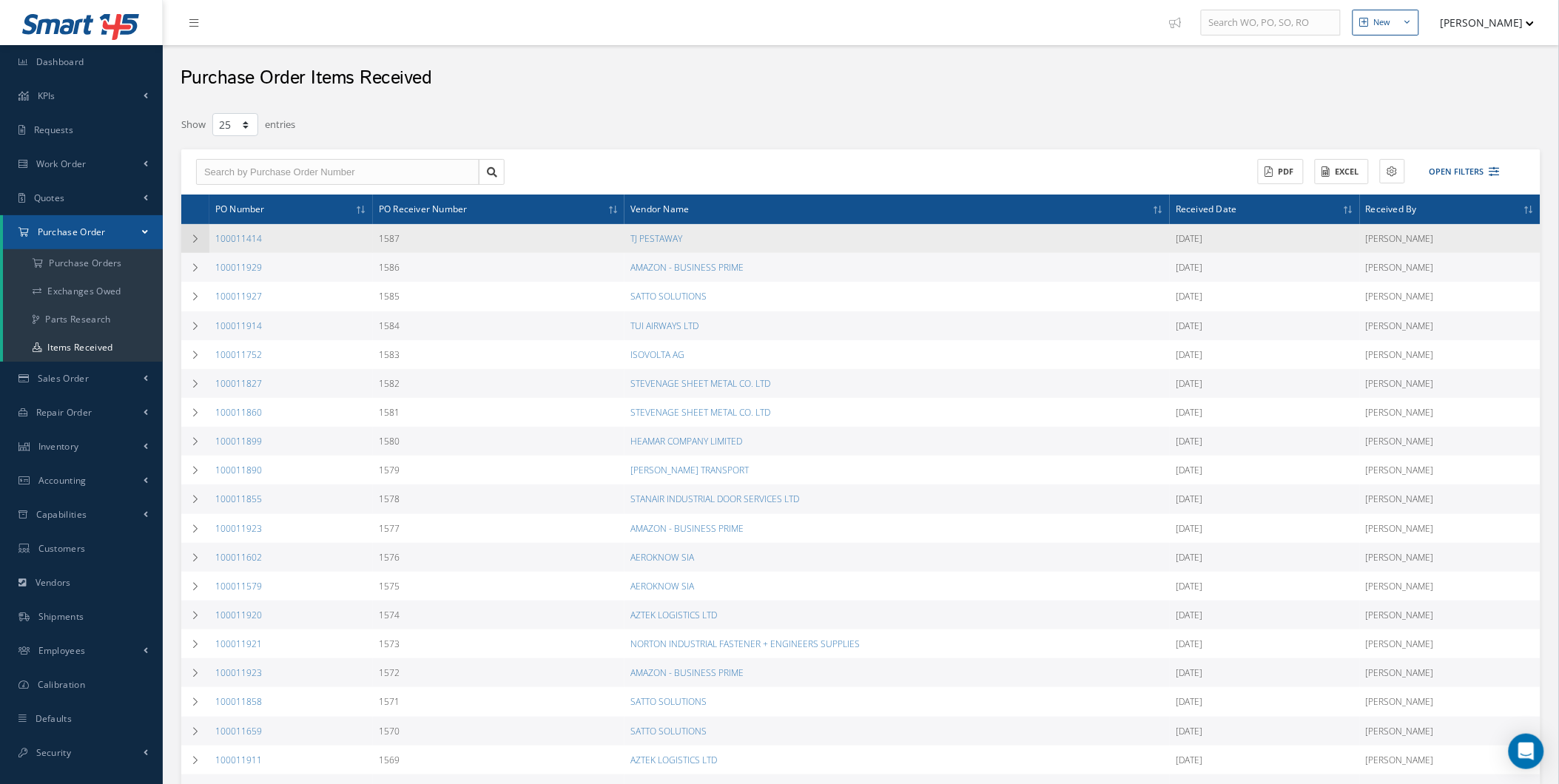
click at [197, 242] on icon at bounding box center [196, 239] width 11 height 9
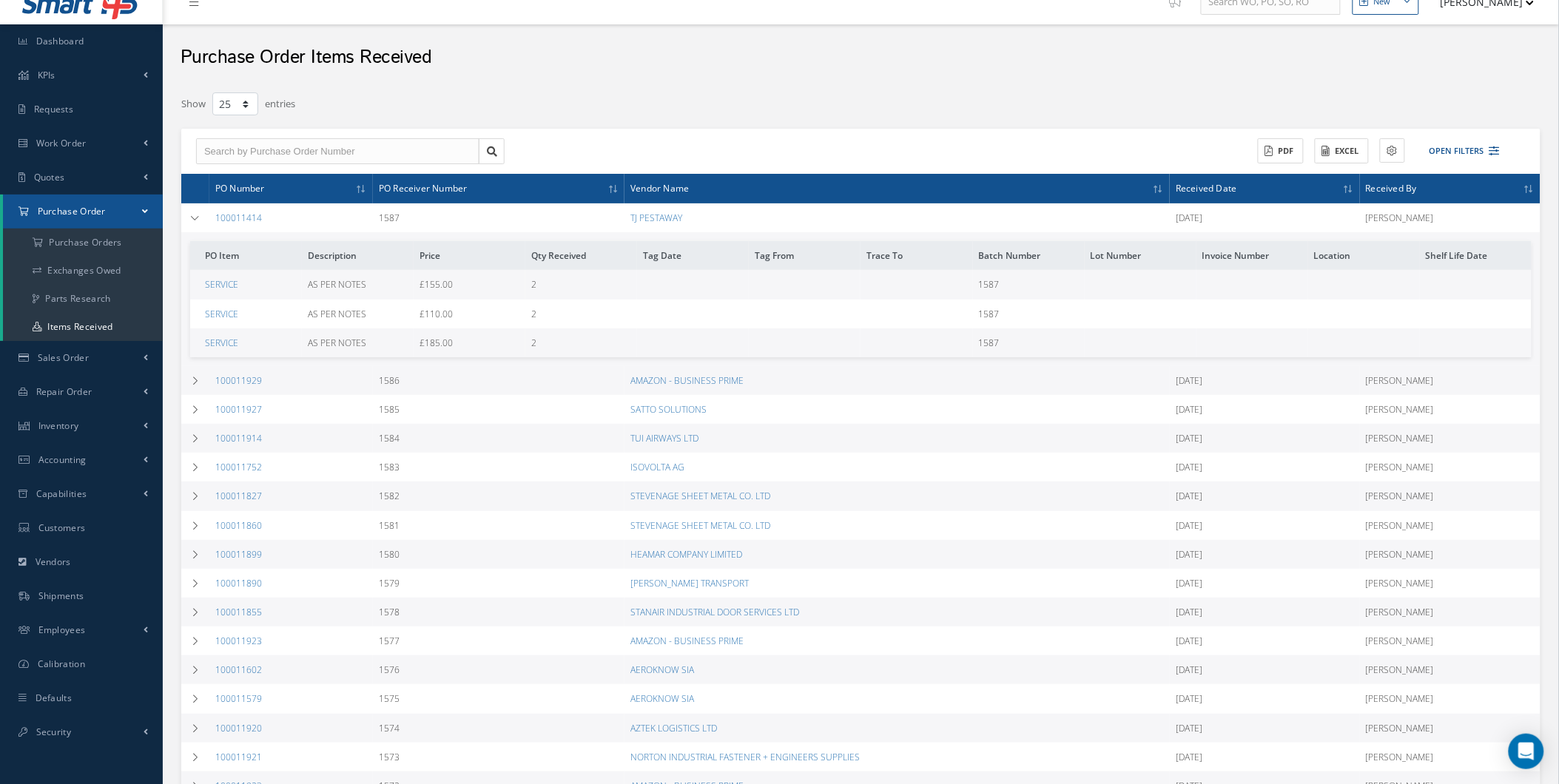
scroll to position [26, 0]
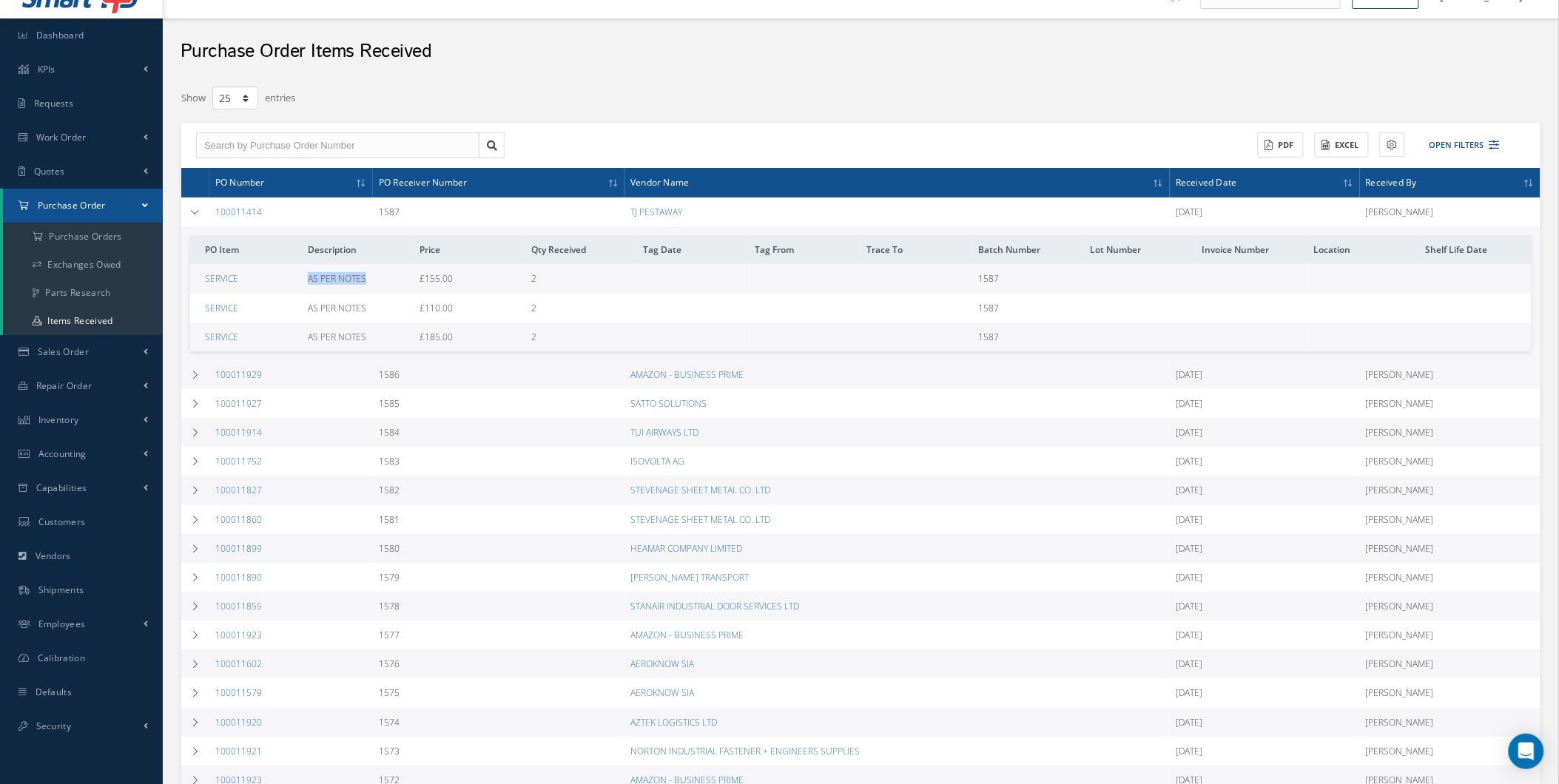
drag, startPoint x: 286, startPoint y: 265, endPoint x: 393, endPoint y: 266, distance: 107.0
click at [393, 266] on tr "SERVICE AS PER NOTES £155.00 2 1587" at bounding box center [861, 278] width 1341 height 29
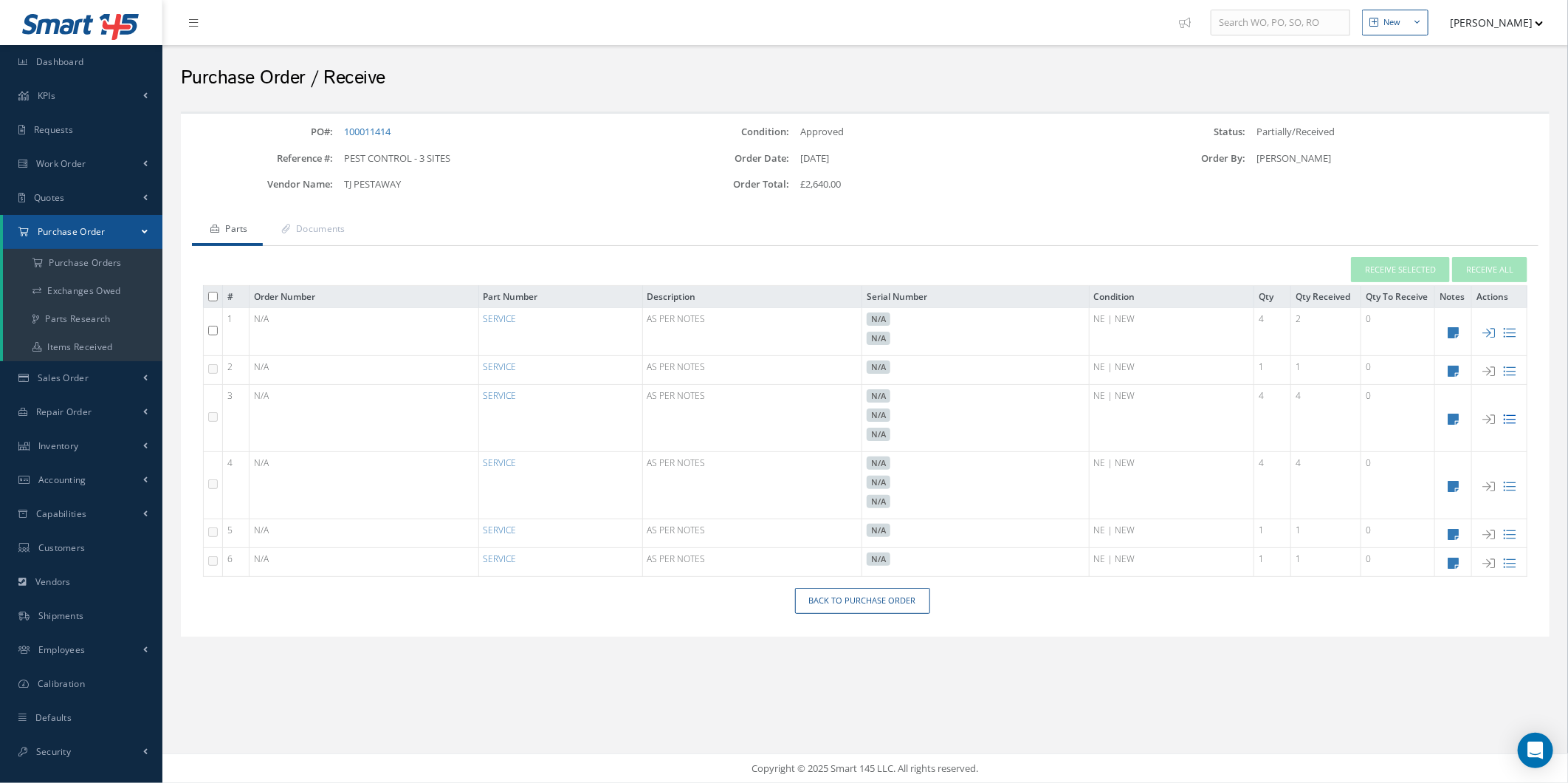
click at [1509, 425] on icon at bounding box center [1510, 419] width 12 height 12
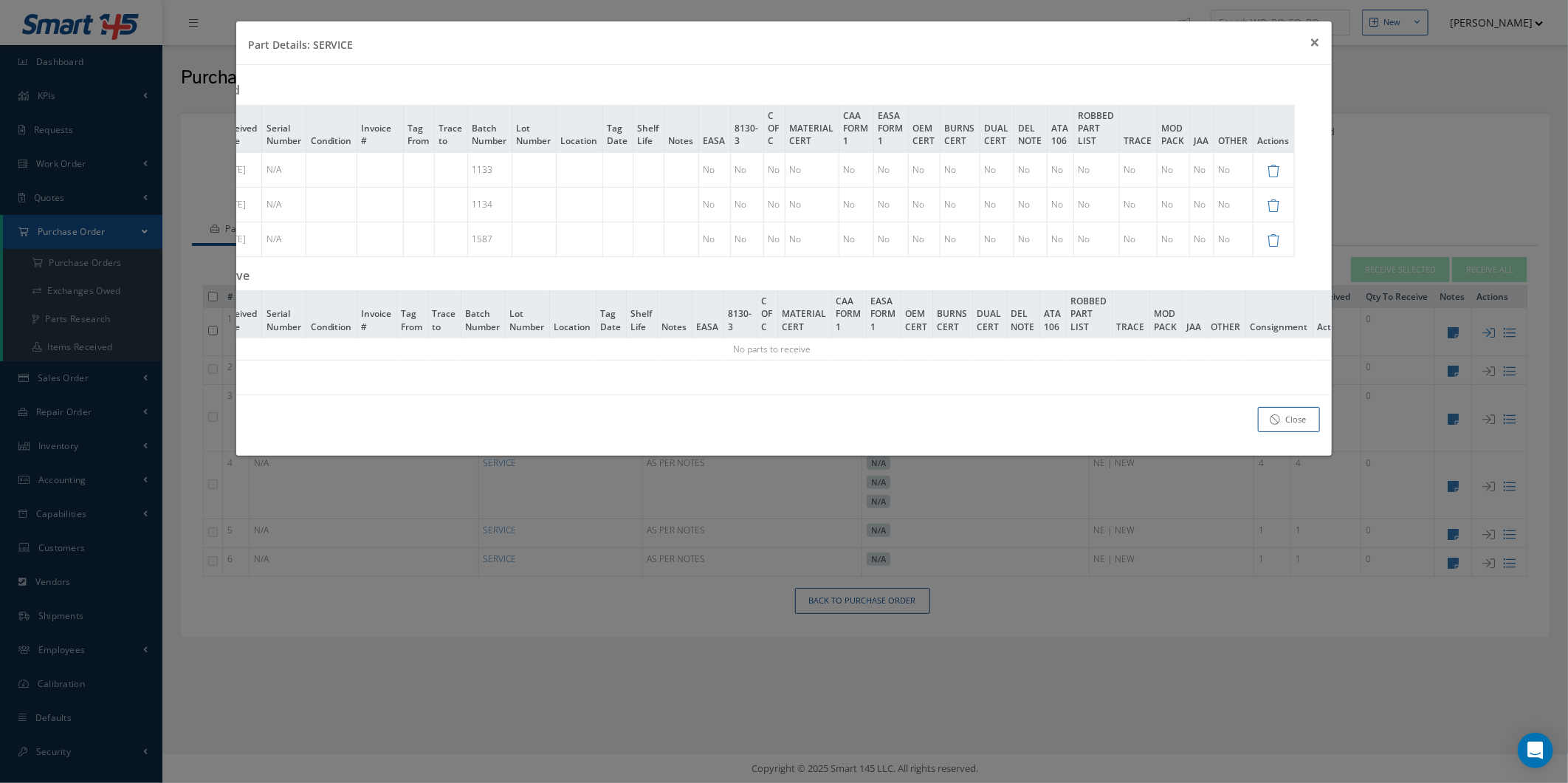
scroll to position [0, 113]
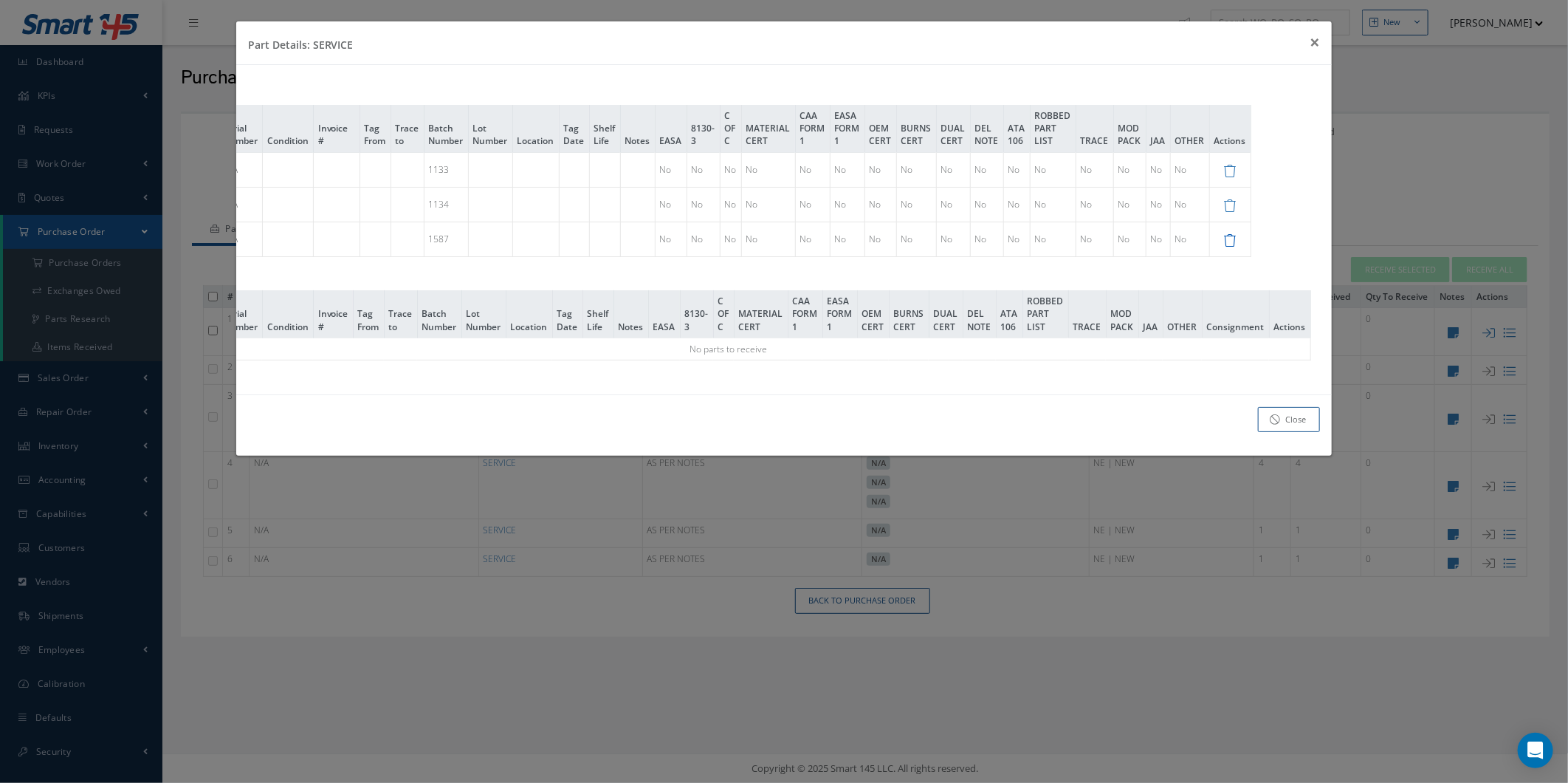
click at [1236, 238] on icon at bounding box center [1230, 240] width 12 height 12
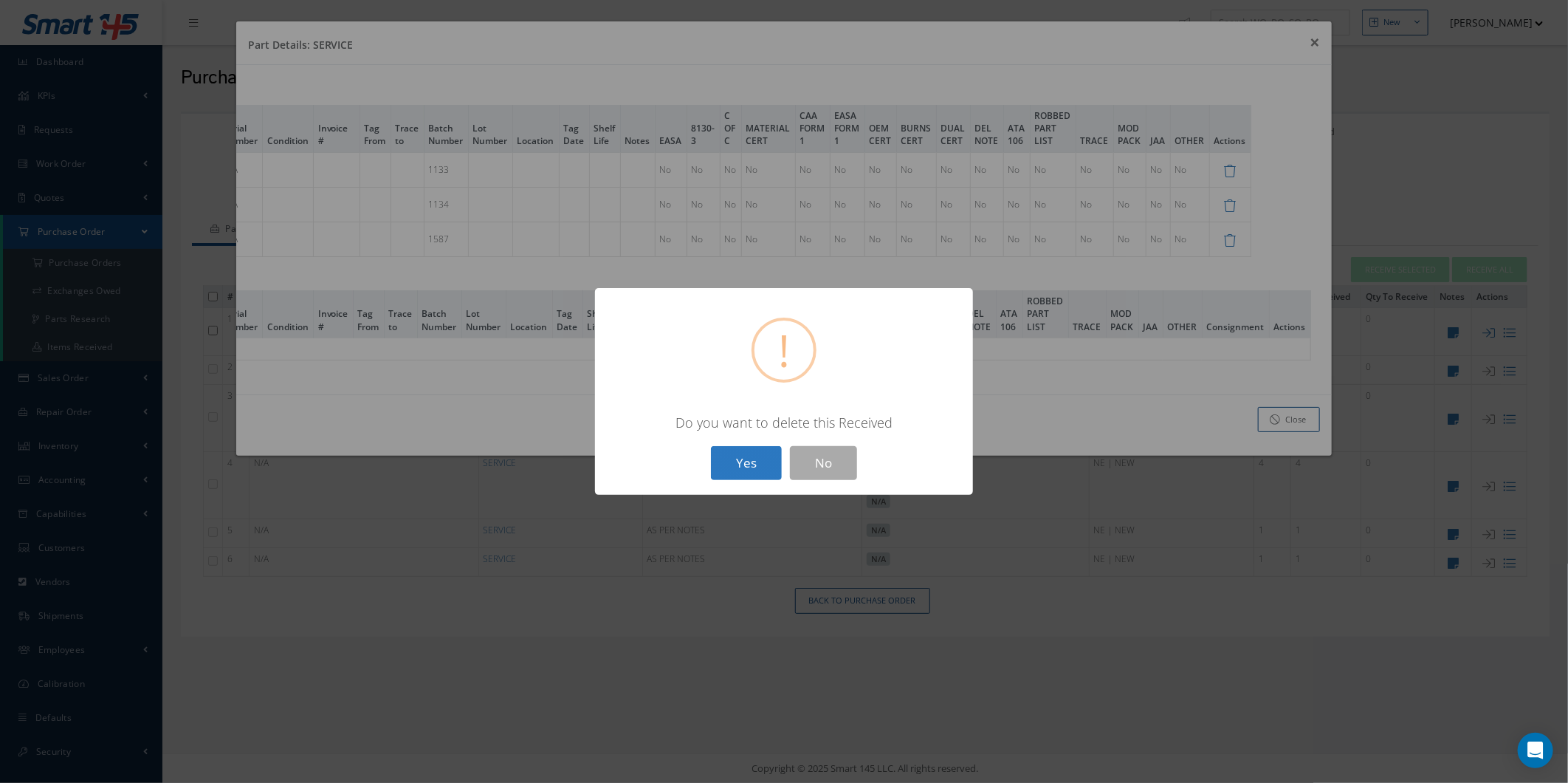
click at [771, 457] on button "Yes" at bounding box center [747, 463] width 71 height 34
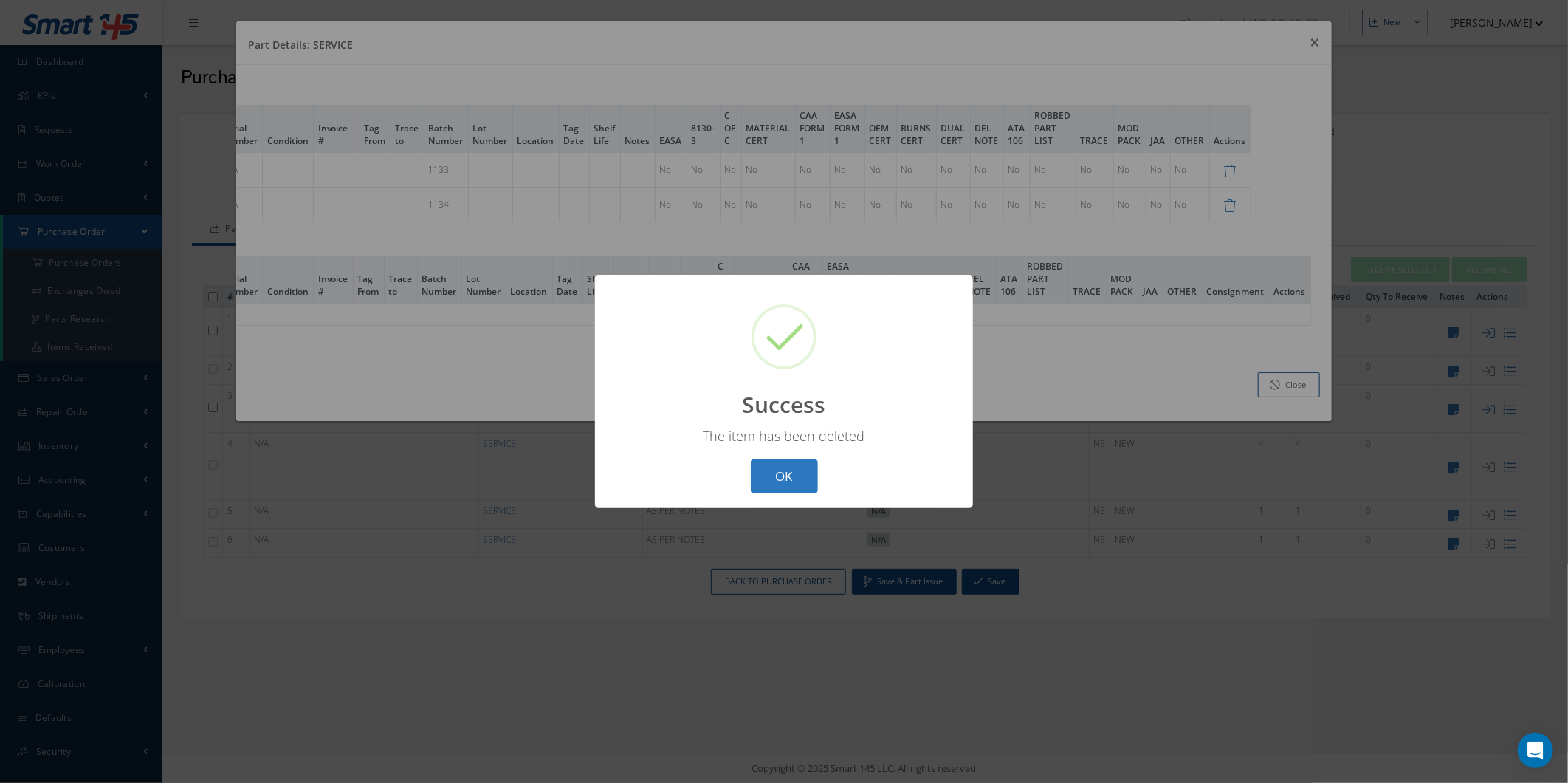
click at [779, 476] on button "OK" at bounding box center [784, 476] width 67 height 34
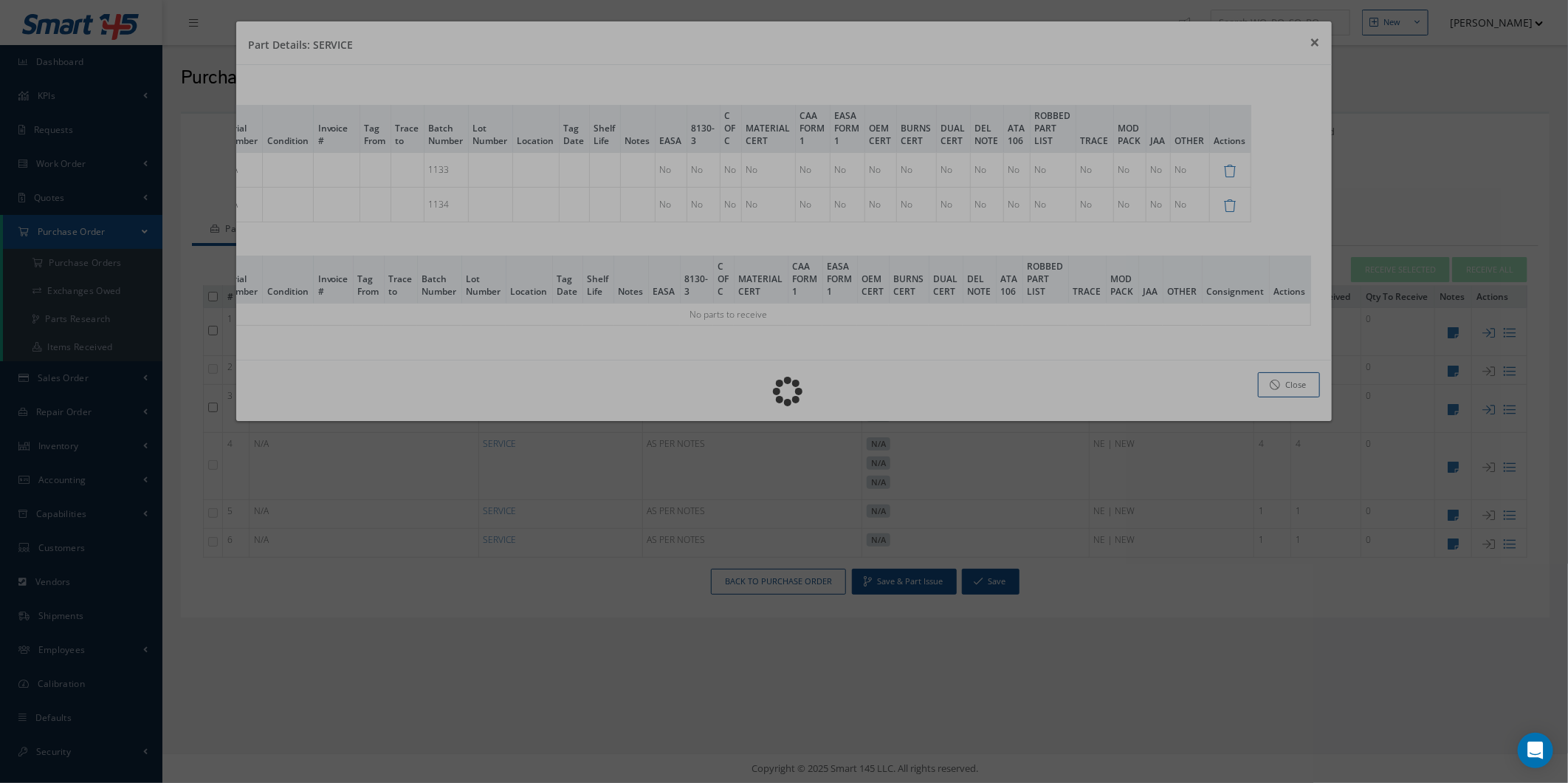
click at [784, 392] on div "Loading…" at bounding box center [784, 392] width 0 height 0
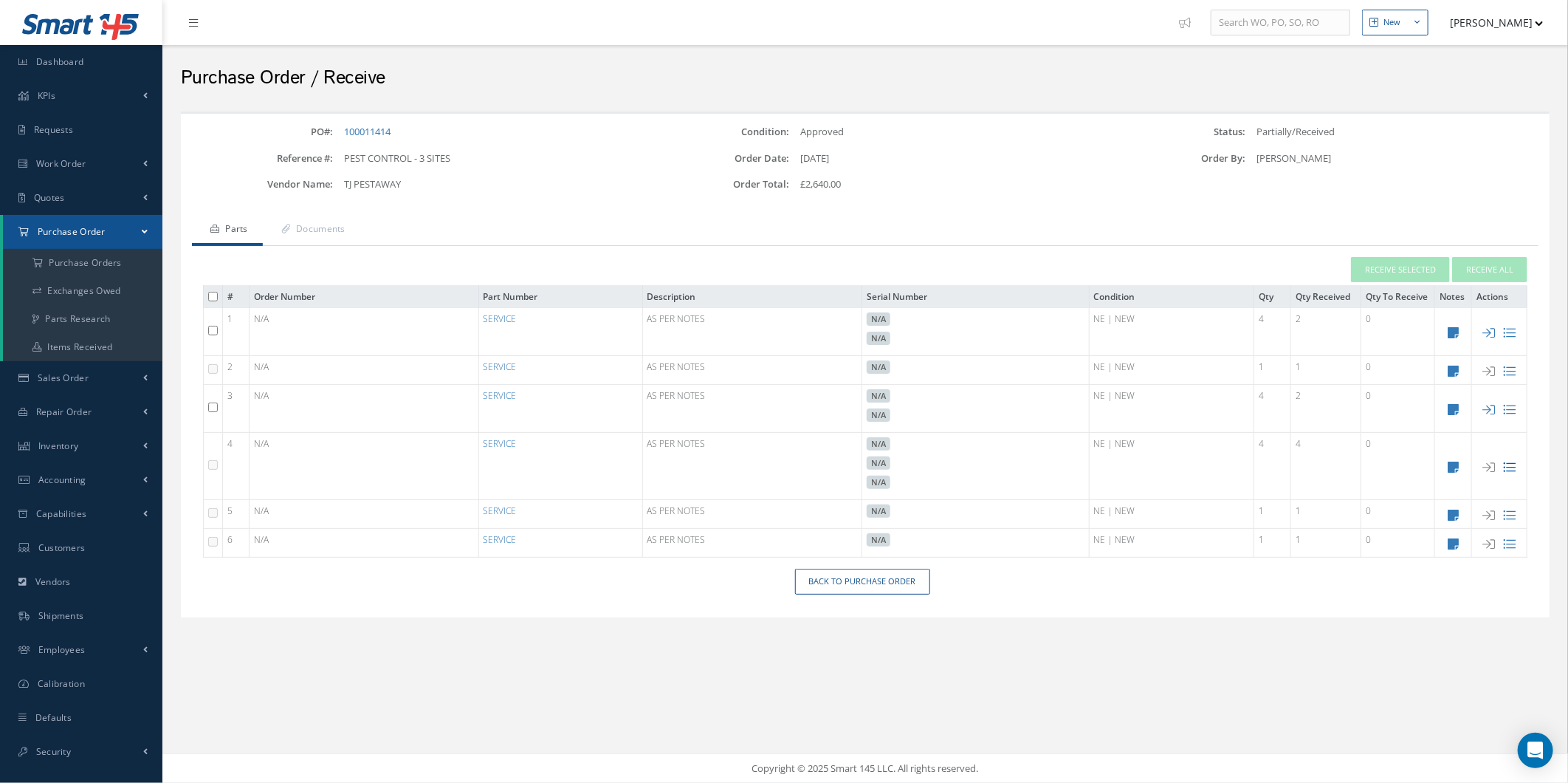
click at [1512, 473] on icon at bounding box center [1510, 467] width 12 height 12
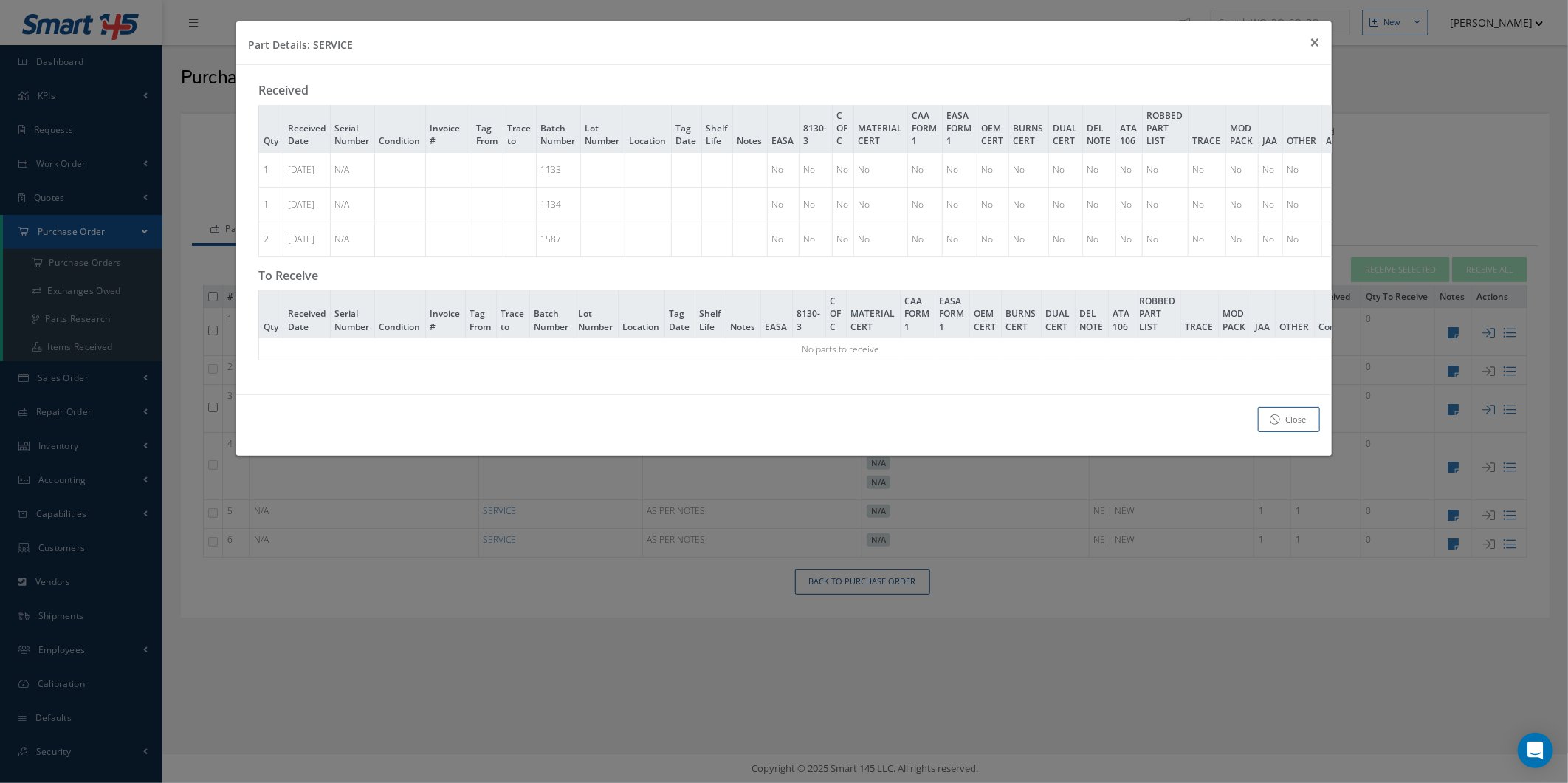
drag, startPoint x: 842, startPoint y: 389, endPoint x: 965, endPoint y: 399, distance: 123.4
click at [974, 387] on div "Received Qty Received Date Serial Number Condition Invoice # Tag From Trace to …" at bounding box center [784, 230] width 1097 height 329
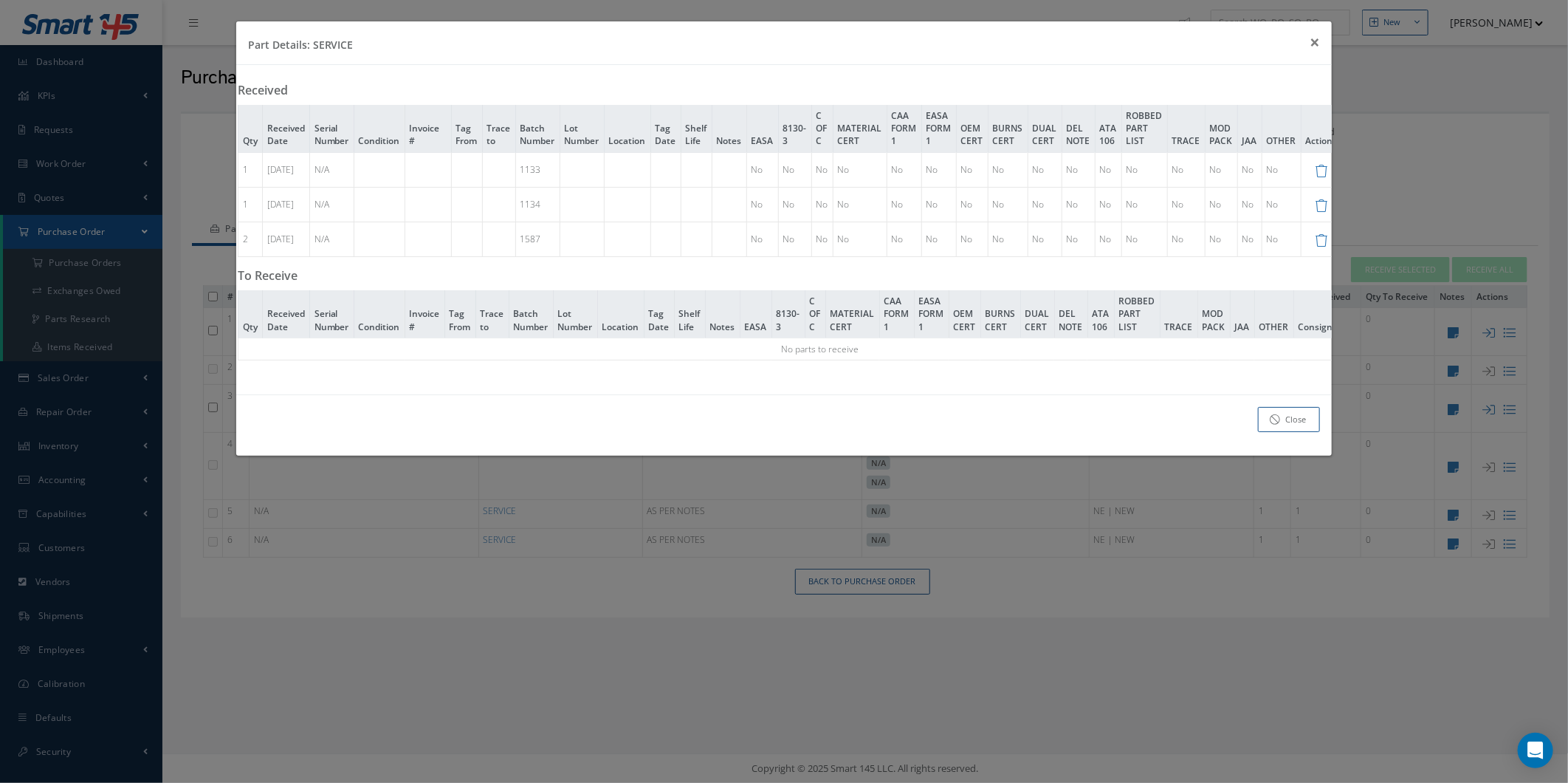
scroll to position [0, 113]
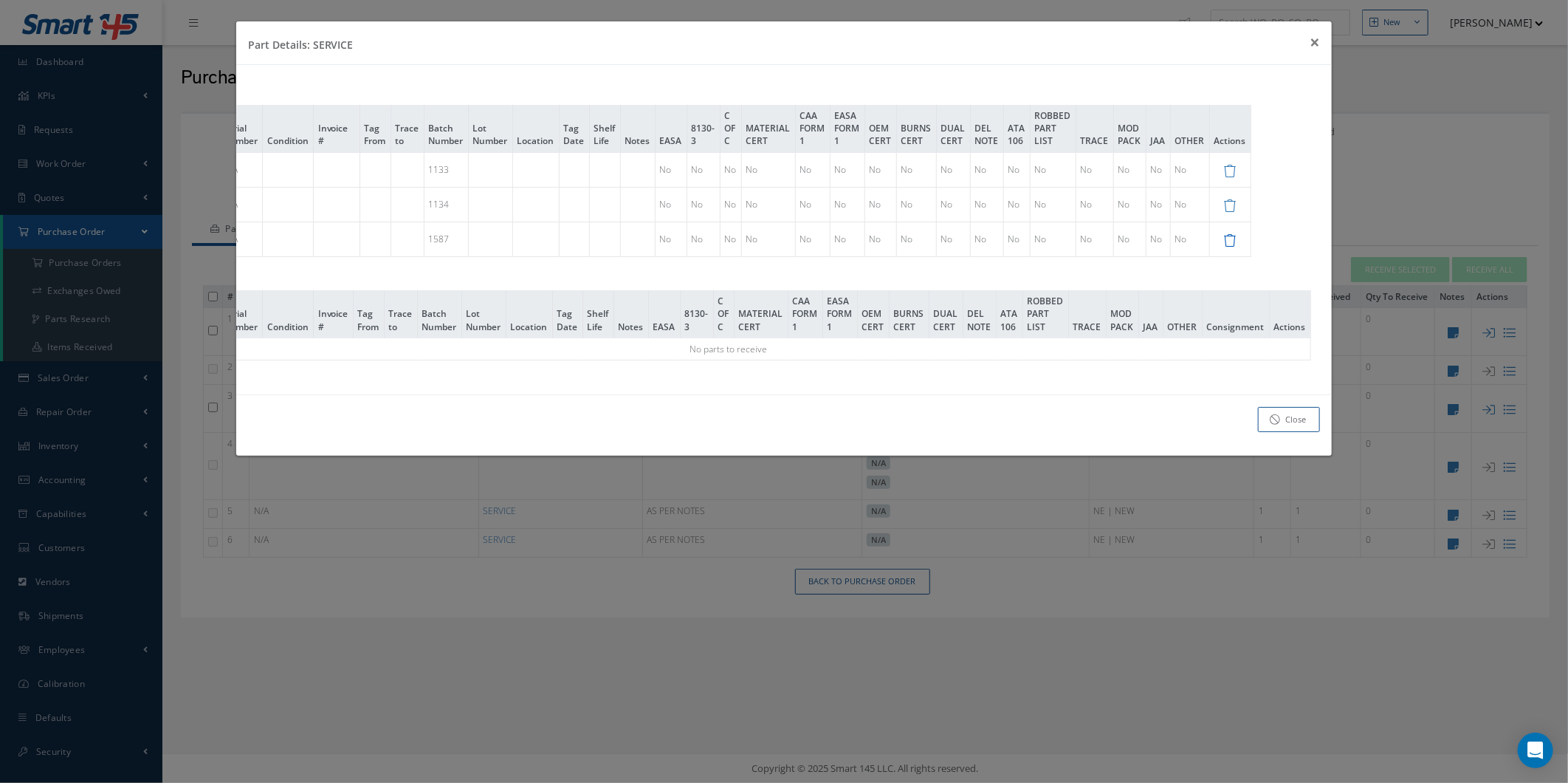
click at [1236, 235] on icon at bounding box center [1230, 240] width 12 height 12
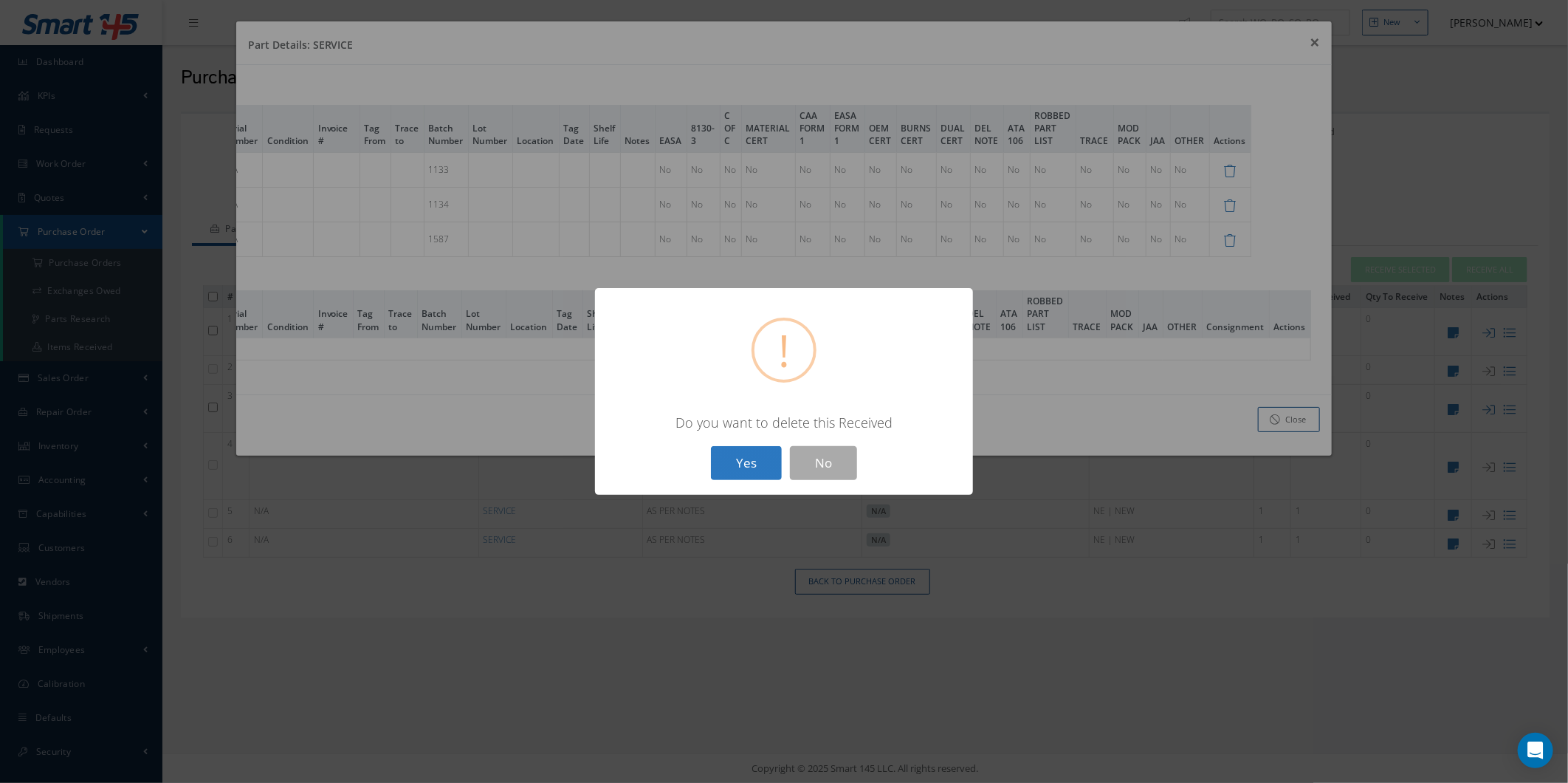
click at [739, 453] on button "Yes" at bounding box center [747, 463] width 71 height 34
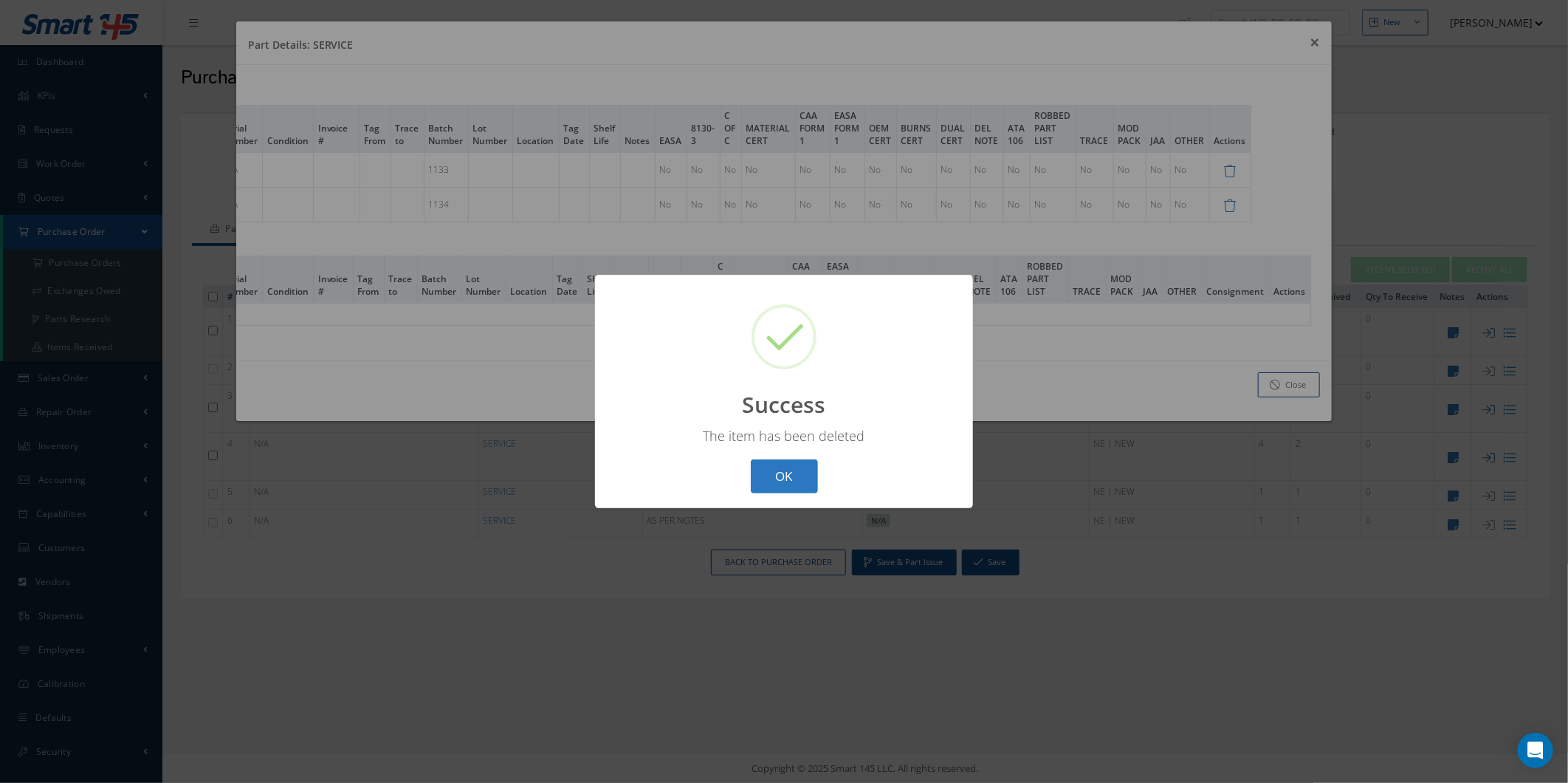
click at [791, 465] on button "OK" at bounding box center [784, 476] width 67 height 34
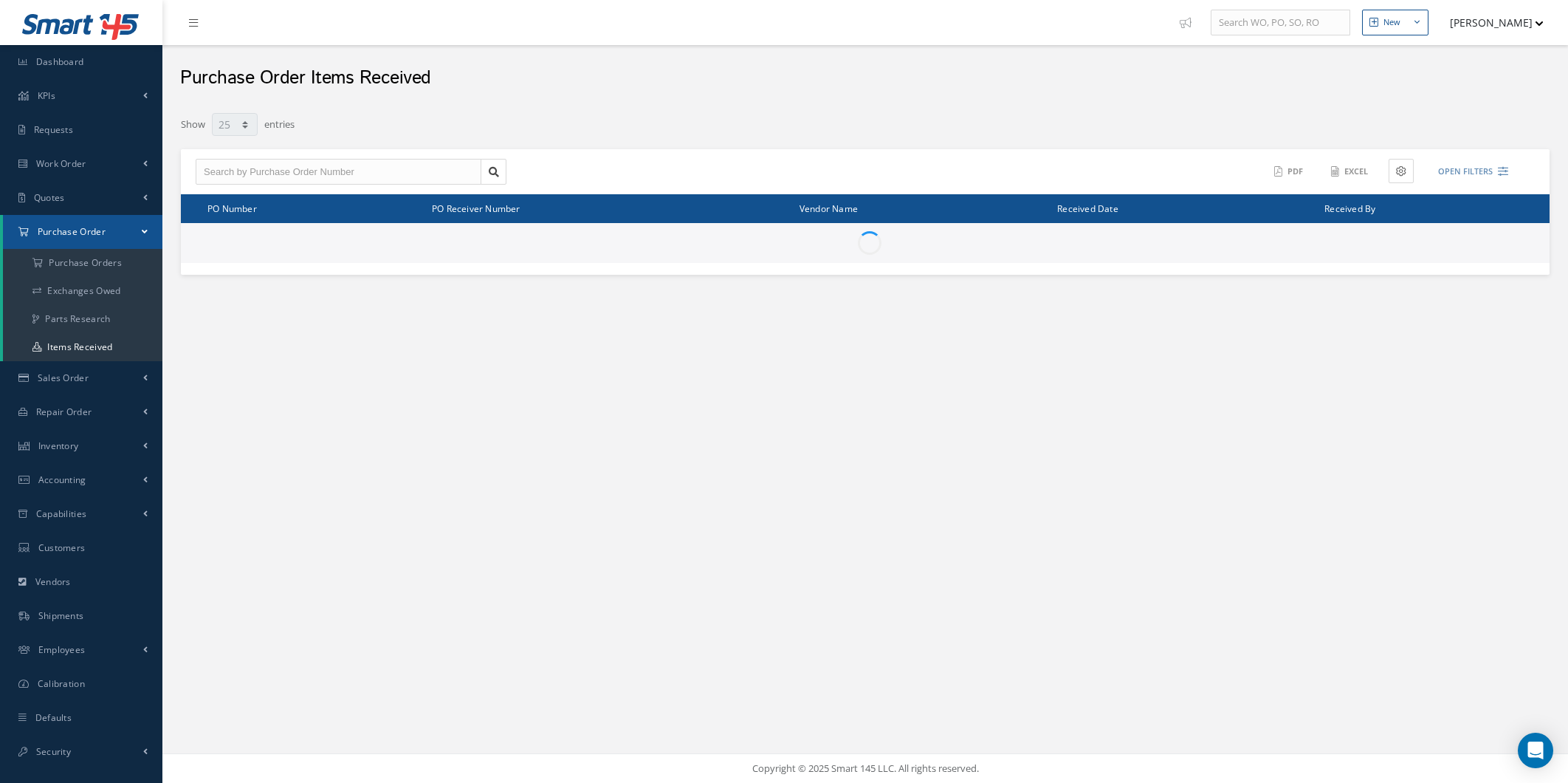
select select "25"
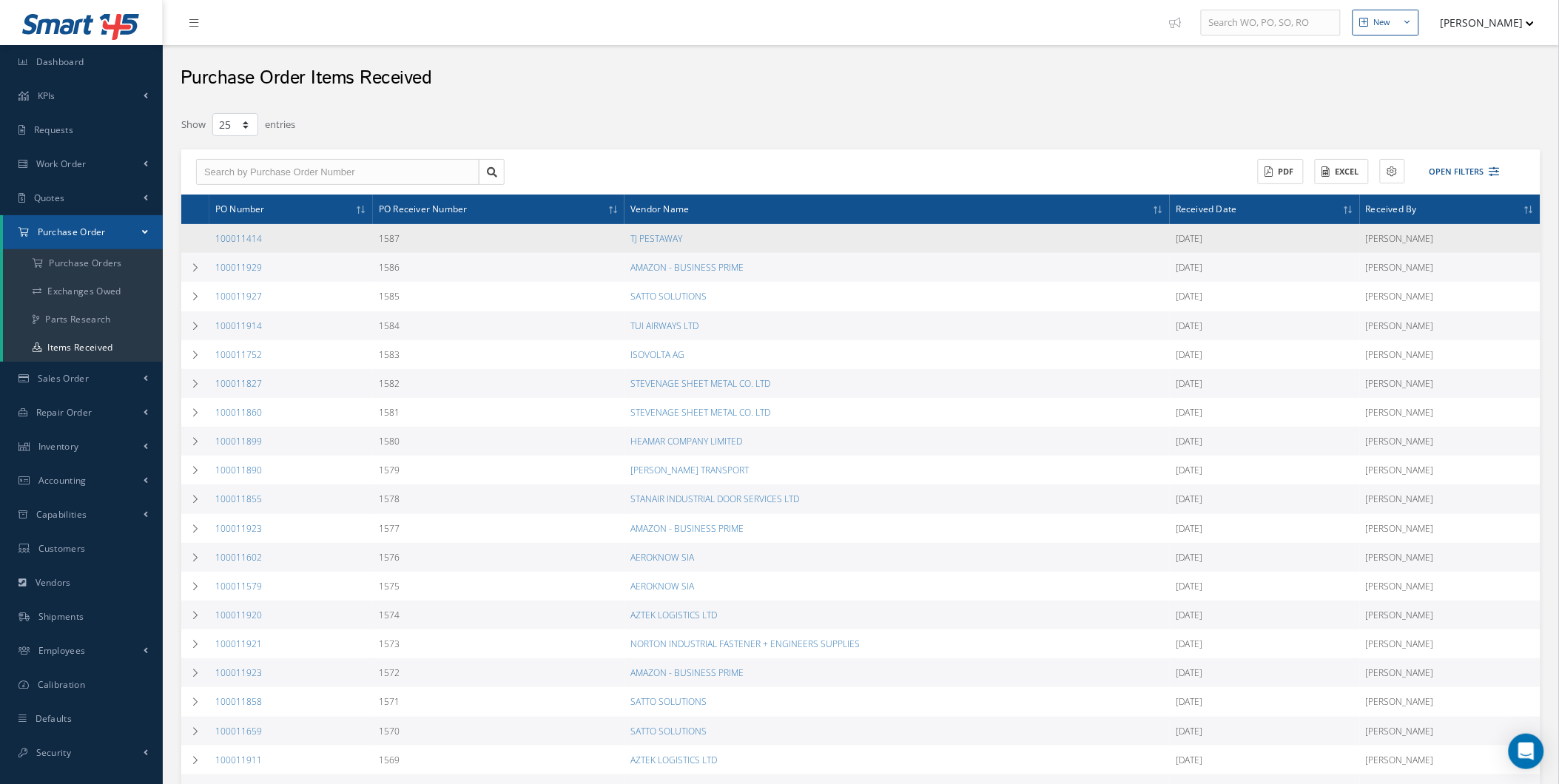
click at [190, 245] on td at bounding box center [196, 238] width 28 height 29
click at [187, 239] on td at bounding box center [196, 238] width 28 height 29
click at [194, 238] on td at bounding box center [196, 238] width 28 height 29
click at [204, 242] on td at bounding box center [196, 238] width 28 height 29
click at [202, 239] on td at bounding box center [196, 238] width 28 height 29
